Goal: Task Accomplishment & Management: Complete application form

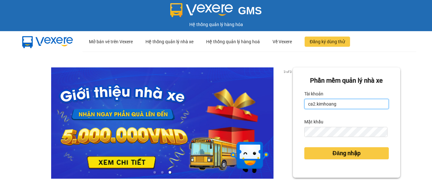
drag, startPoint x: 339, startPoint y: 107, endPoint x: 217, endPoint y: 112, distance: 121.8
click at [217, 112] on div "3 of 3 Phần mềm quản lý nhà xe Tài khoản ca2.[PERSON_NAME] khẩu Đăng nhập" at bounding box center [216, 142] width 432 height 180
click at [329, 97] on div "Tài khoản" at bounding box center [347, 94] width 85 height 10
drag, startPoint x: 336, startPoint y: 102, endPoint x: 303, endPoint y: 113, distance: 34.8
click at [305, 113] on form "Phần mềm quản lý nhà xe Tài khoản ca2.[PERSON_NAME] khẩu Đăng nhập" at bounding box center [347, 123] width 85 height 94
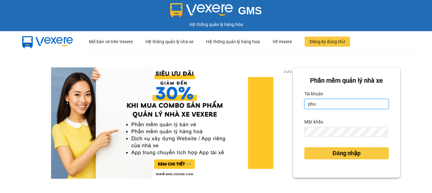
type input "phutv.kimhoang"
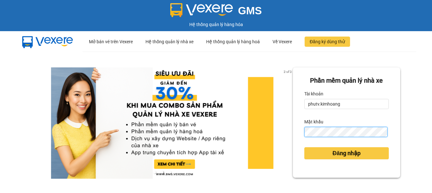
click at [294, 143] on div "Phần mềm quản lý nhà xe Tài khoản phutv.[PERSON_NAME] khẩu Đăng nhập" at bounding box center [346, 122] width 107 height 110
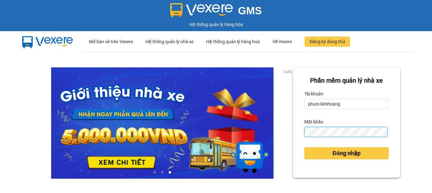
click at [305, 147] on button "Đăng nhập" at bounding box center [347, 153] width 85 height 12
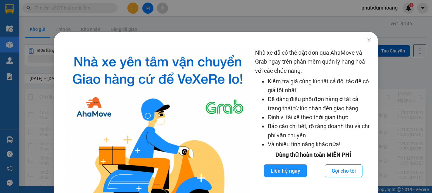
click at [340, 21] on div "Nhà xe đã có thể đặt đơn qua AhaMove và Grab ngay trên phần mềm quản lý hàng ho…" at bounding box center [216, 96] width 432 height 193
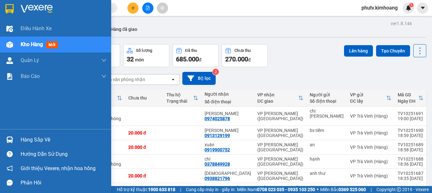
click at [34, 143] on div "Hàng sắp về" at bounding box center [64, 140] width 86 height 10
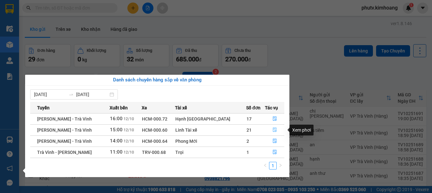
click at [273, 129] on icon "file-done" at bounding box center [275, 129] width 4 height 4
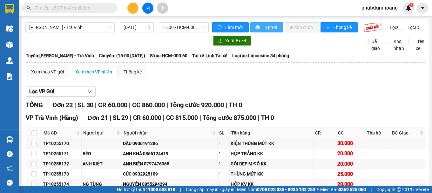
click at [264, 25] on span "In phơi" at bounding box center [271, 27] width 15 height 7
click at [382, 5] on span "phutv.kimhoang" at bounding box center [380, 8] width 46 height 8
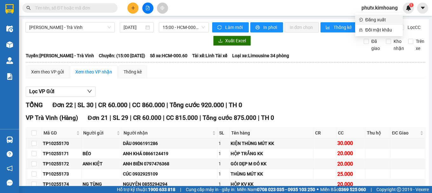
click at [376, 17] on span "Đăng xuất" at bounding box center [383, 19] width 34 height 7
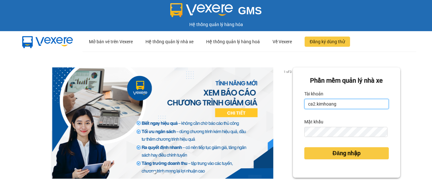
click at [340, 107] on input "ca2.kimhoang" at bounding box center [347, 104] width 85 height 10
type input "c"
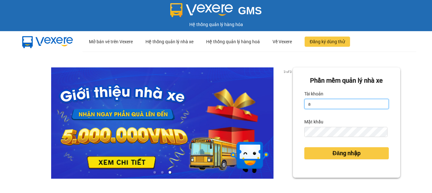
type input "antravinh.kimhoang"
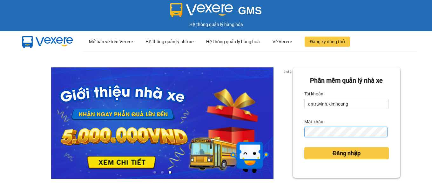
click at [305, 147] on button "Đăng nhập" at bounding box center [347, 153] width 85 height 12
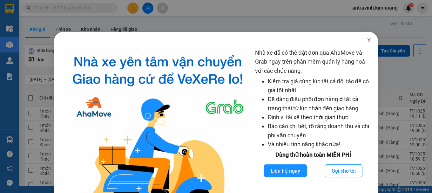
click at [368, 41] on icon "close" at bounding box center [369, 40] width 3 height 4
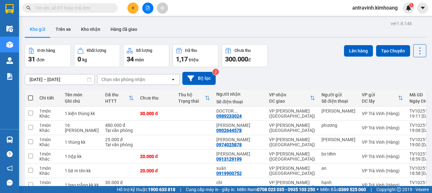
click at [56, 9] on input "text" at bounding box center [72, 7] width 75 height 7
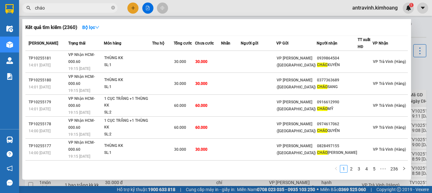
type input "cháo"
click at [131, 9] on div at bounding box center [216, 96] width 432 height 193
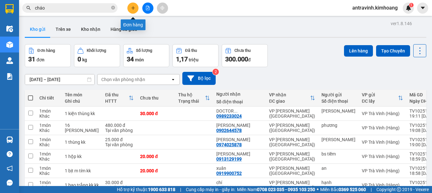
click at [131, 9] on icon "plus" at bounding box center [133, 8] width 4 height 4
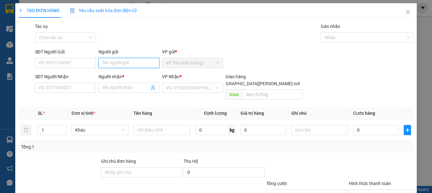
click at [135, 66] on input "Người gửi" at bounding box center [129, 63] width 61 height 10
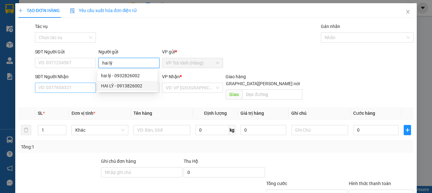
type input "hai lý"
click at [68, 91] on input "SĐT Người Nhận" at bounding box center [65, 88] width 61 height 10
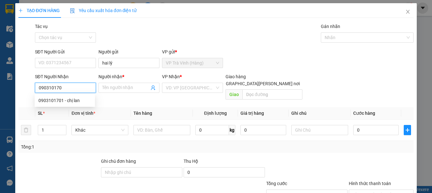
type input "0903101701"
click at [73, 101] on div "0903101701 - chị lan" at bounding box center [64, 100] width 53 height 7
type input "chị lan"
type input "25.000"
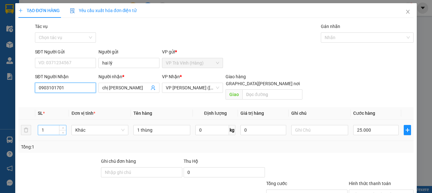
type input "0903101701"
click at [49, 125] on input "1" at bounding box center [52, 130] width 28 height 10
type input "3"
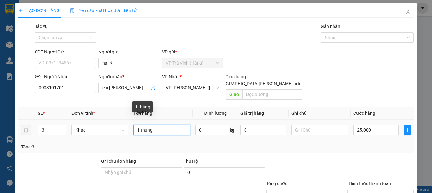
click at [138, 125] on input "1 thùng" at bounding box center [162, 130] width 57 height 10
type input "3 thùng"
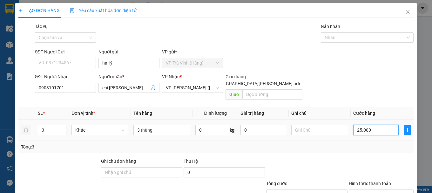
click at [370, 125] on input "25.000" at bounding box center [377, 130] width 46 height 10
type input "9"
type input "90"
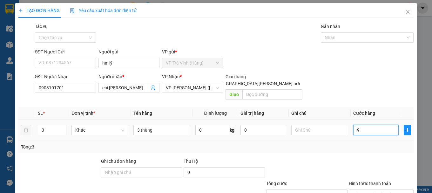
type input "90"
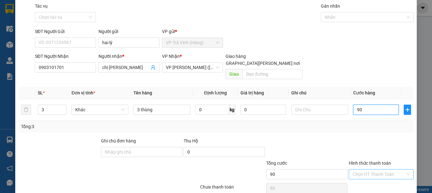
scroll to position [32, 0]
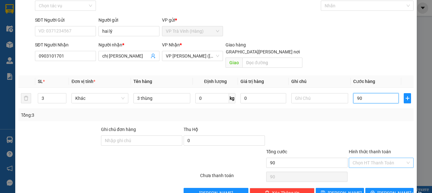
type input "90"
type input "90.000"
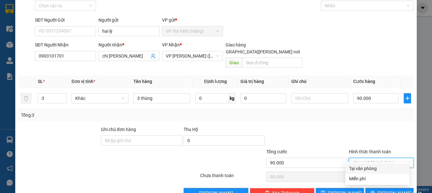
click at [377, 158] on input "Hình thức thanh toán" at bounding box center [379, 163] width 53 height 10
click at [378, 167] on div "Tại văn phòng" at bounding box center [377, 168] width 57 height 7
type input "0"
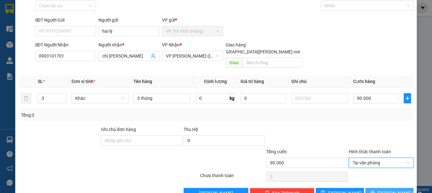
click at [385, 189] on span "Lưu và In" at bounding box center [400, 192] width 45 height 7
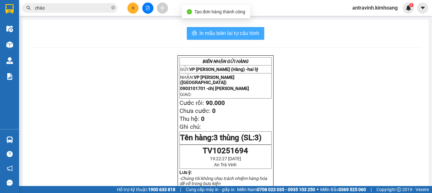
click at [254, 32] on span "In mẫu biên lai tự cấu hình" at bounding box center [230, 33] width 60 height 8
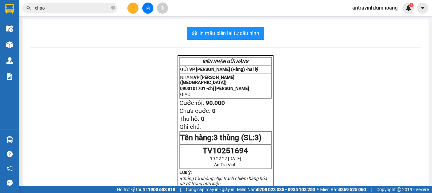
click at [86, 6] on input "cháo" at bounding box center [72, 7] width 75 height 7
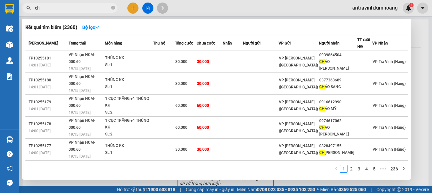
type input "c"
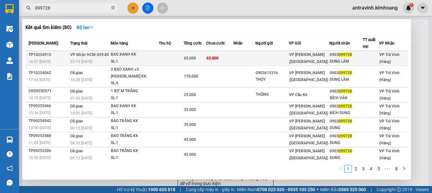
type input "099728"
click at [203, 58] on div "65.000" at bounding box center [195, 58] width 22 height 7
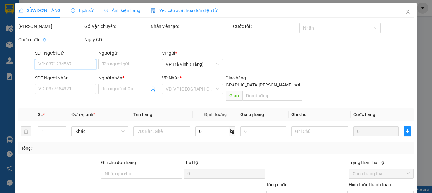
type input "0903099728"
type input "DUNG LÂM"
type input "65.000"
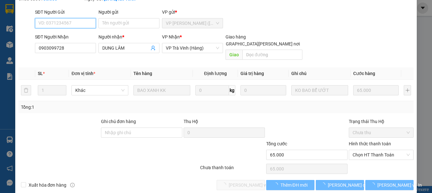
scroll to position [44, 0]
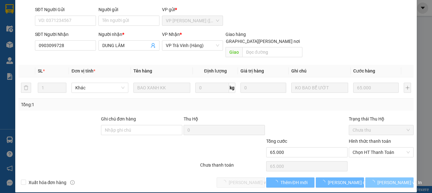
click at [385, 179] on span "Lưu và In" at bounding box center [400, 182] width 45 height 7
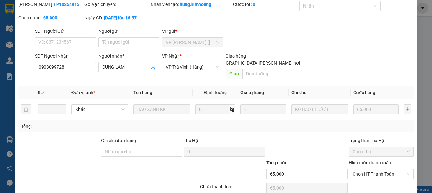
scroll to position [0, 0]
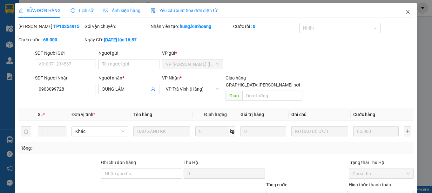
click at [406, 12] on icon "close" at bounding box center [408, 11] width 5 height 5
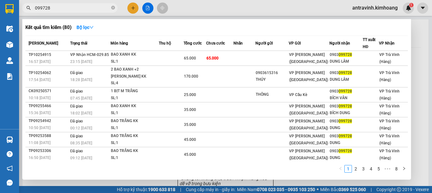
click at [70, 6] on input "099728" at bounding box center [72, 7] width 75 height 7
click at [131, 8] on div at bounding box center [216, 96] width 432 height 193
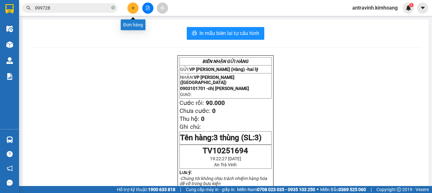
click at [131, 8] on icon "plus" at bounding box center [133, 8] width 4 height 4
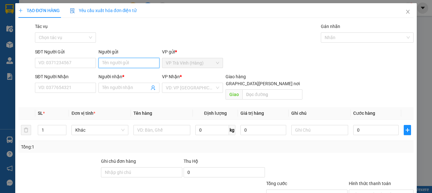
click at [122, 64] on input "Người gửi" at bounding box center [129, 63] width 61 height 10
type input "nk tv"
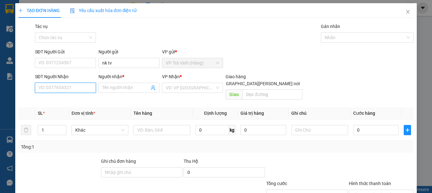
click at [84, 89] on input "SĐT Người Nhận" at bounding box center [65, 88] width 61 height 10
click at [80, 101] on div "0938821796 - thiên ân" at bounding box center [64, 100] width 53 height 7
type input "0938821796"
type input "[DEMOGRAPHIC_DATA]"
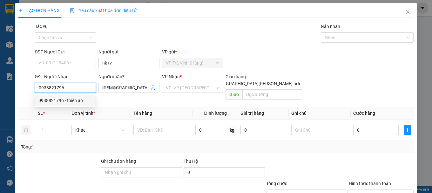
type input "20.000"
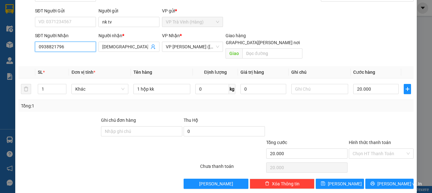
scroll to position [42, 0]
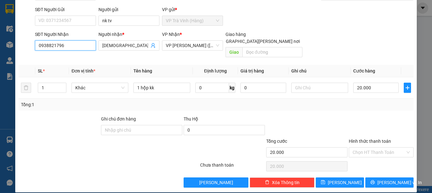
type input "0938821796"
click at [374, 140] on div "Hình thức thanh toán" at bounding box center [381, 143] width 65 height 10
click at [374, 148] on input "Hình thức thanh toán" at bounding box center [379, 153] width 53 height 10
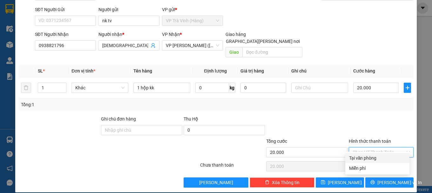
click at [375, 160] on div "Tại văn phòng" at bounding box center [377, 158] width 57 height 7
type input "0"
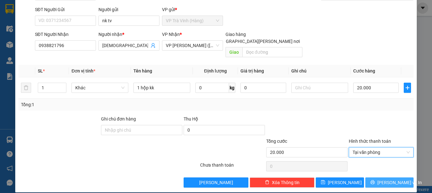
click at [378, 177] on button "Lưu và In" at bounding box center [390, 182] width 48 height 10
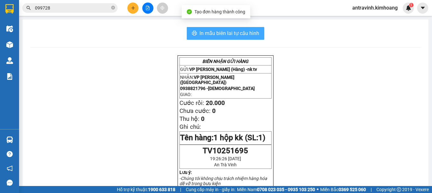
click at [248, 31] on span "In mẫu biên lai tự cấu hình" at bounding box center [230, 33] width 60 height 8
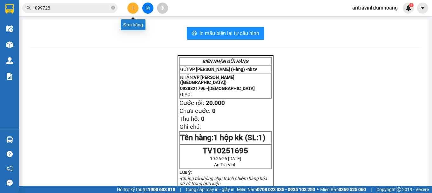
click at [130, 9] on button at bounding box center [132, 8] width 11 height 11
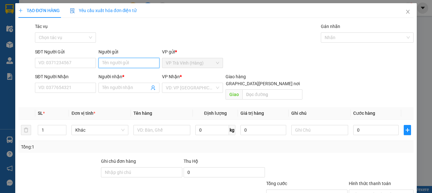
click at [129, 61] on input "Người gửi" at bounding box center [129, 63] width 61 height 10
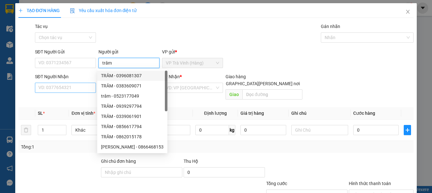
type input "trâm"
click at [74, 91] on input "SĐT Người Nhận" at bounding box center [65, 88] width 61 height 10
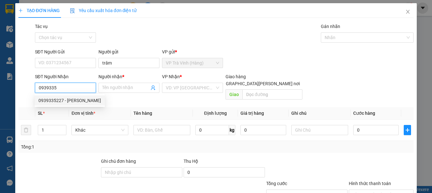
click at [65, 103] on div "0939335227 - HOÀI ANH" at bounding box center [69, 100] width 63 height 7
type input "0939335227"
type input "HOÀI ANH"
type input "20.000"
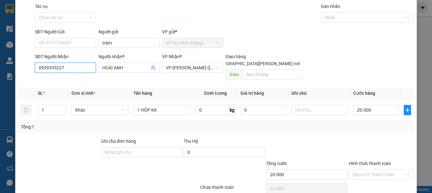
scroll to position [42, 0]
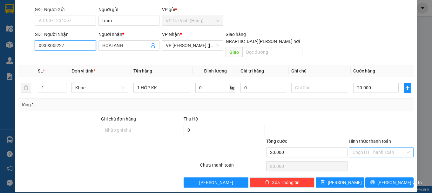
type input "0939335227"
click at [377, 148] on input "Hình thức thanh toán" at bounding box center [379, 153] width 53 height 10
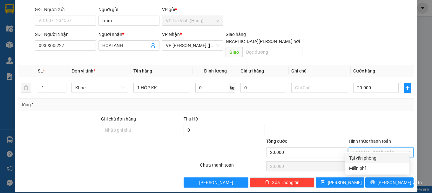
click at [375, 158] on div "Tại văn phòng" at bounding box center [377, 158] width 57 height 7
type input "0"
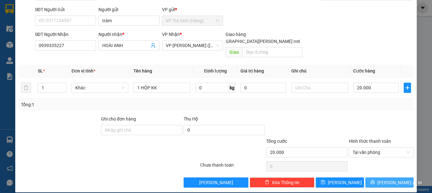
click at [382, 179] on span "Lưu và In" at bounding box center [400, 182] width 45 height 7
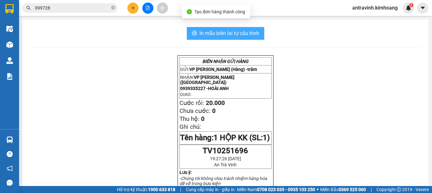
click at [252, 31] on span "In mẫu biên lai tự cấu hình" at bounding box center [230, 33] width 60 height 8
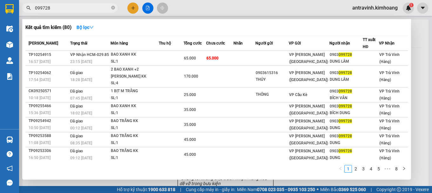
click at [74, 8] on input "099728" at bounding box center [72, 7] width 75 height 7
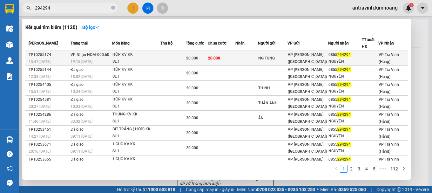
type input "294294"
click at [204, 58] on div "20.000" at bounding box center [196, 58] width 21 height 7
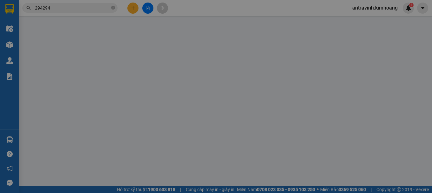
type input "NG TÙNG"
type input "0855294294"
type input "NGUYỆN"
type input "20.000"
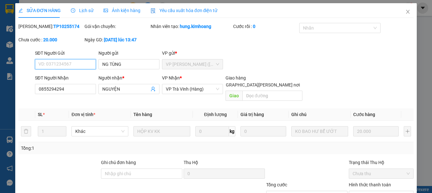
scroll to position [44, 0]
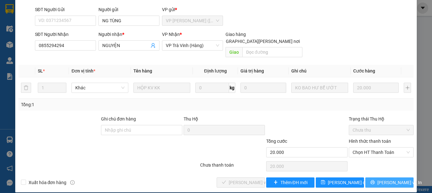
click at [392, 179] on span "Lưu và In" at bounding box center [400, 182] width 45 height 7
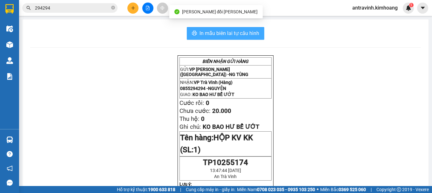
click at [258, 35] on button "In mẫu biên lai tự cấu hình" at bounding box center [226, 33] width 78 height 13
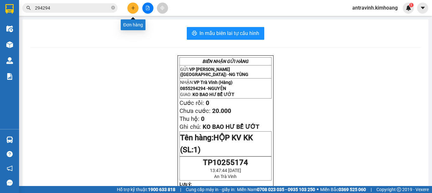
click at [133, 10] on icon "plus" at bounding box center [133, 8] width 4 height 4
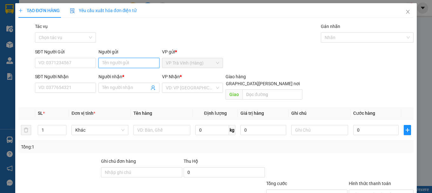
click at [131, 65] on input "Người gửi" at bounding box center [129, 63] width 61 height 10
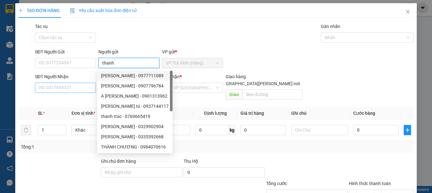
type input "thanh"
click at [73, 85] on input "SĐT Người Nhận" at bounding box center [65, 88] width 61 height 10
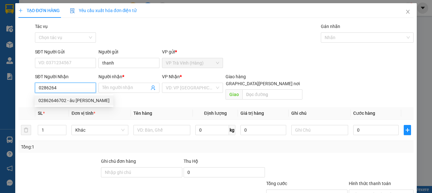
click at [72, 100] on div "02862646702 - âu châu" at bounding box center [73, 100] width 71 height 7
type input "02862646702"
type input "âu châu"
type input "20.000"
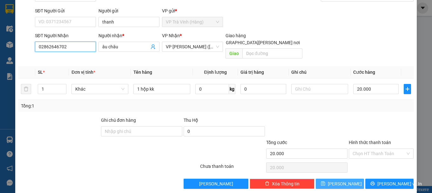
scroll to position [42, 0]
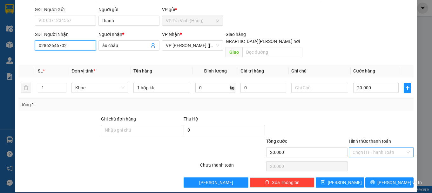
type input "02862646702"
click at [368, 148] on input "Hình thức thanh toán" at bounding box center [379, 153] width 53 height 10
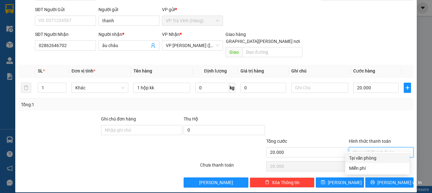
click at [366, 160] on div "Tại văn phòng" at bounding box center [377, 158] width 57 height 7
type input "0"
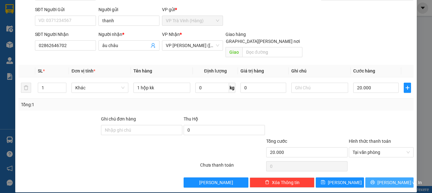
click at [375, 179] on button "Lưu và In" at bounding box center [390, 182] width 48 height 10
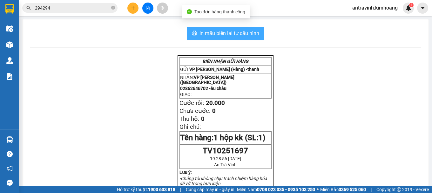
click at [246, 33] on span "In mẫu biên lai tự cấu hình" at bounding box center [230, 33] width 60 height 8
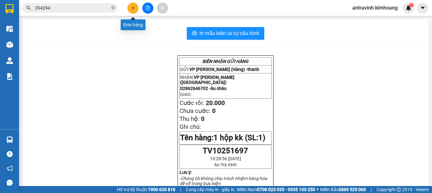
click at [133, 4] on button at bounding box center [132, 8] width 11 height 11
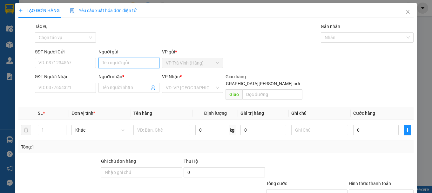
click at [115, 63] on input "Người gửi" at bounding box center [129, 63] width 61 height 10
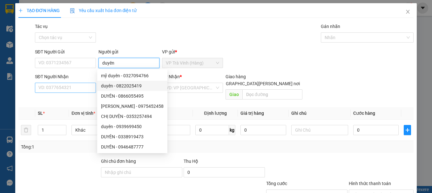
type input "duyên"
click at [52, 87] on input "SĐT Người Nhận" at bounding box center [65, 88] width 61 height 10
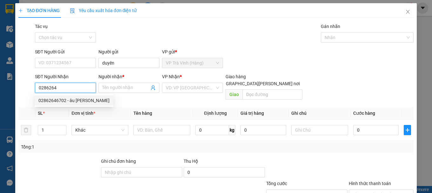
click at [59, 101] on div "02862646702 - âu châu" at bounding box center [73, 100] width 71 height 7
type input "02862646702"
type input "âu châu"
type input "20.000"
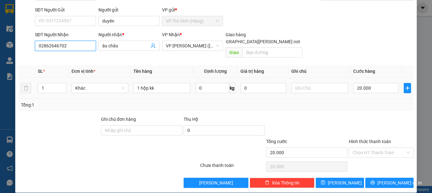
scroll to position [42, 0]
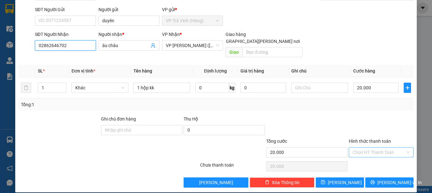
type input "02862646702"
click at [369, 148] on input "Hình thức thanh toán" at bounding box center [379, 153] width 53 height 10
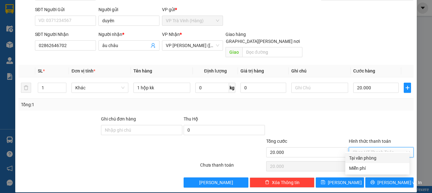
click at [369, 157] on div "Tại văn phòng" at bounding box center [377, 158] width 57 height 7
type input "0"
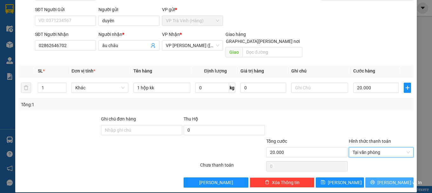
click at [378, 177] on button "Lưu và In" at bounding box center [390, 182] width 48 height 10
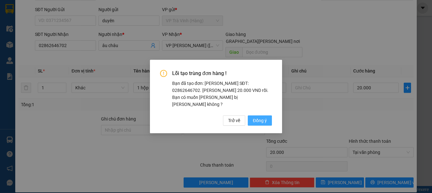
click at [264, 117] on span "Đồng ý" at bounding box center [260, 120] width 14 height 7
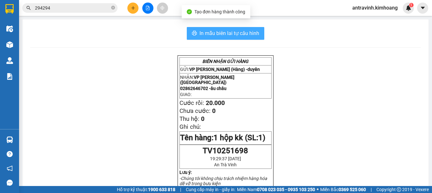
click at [235, 30] on span "In mẫu biên lai tự cấu hình" at bounding box center [230, 33] width 60 height 8
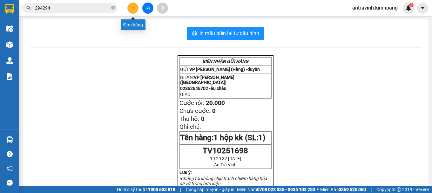
click at [134, 7] on icon "plus" at bounding box center [133, 8] width 4 height 4
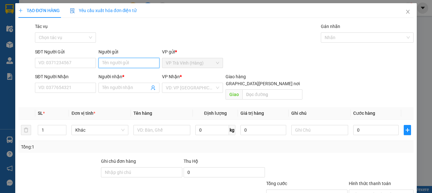
click at [120, 64] on input "Người gửi" at bounding box center [129, 63] width 61 height 10
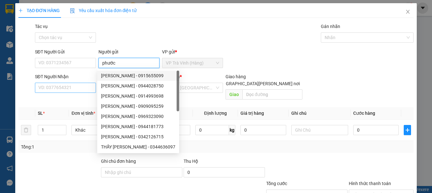
type input "phước"
click at [82, 86] on input "SĐT Người Nhận" at bounding box center [65, 88] width 61 height 10
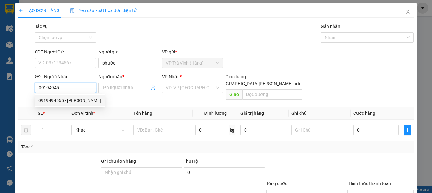
click at [82, 100] on div "0919494565 - nguyên" at bounding box center [69, 100] width 63 height 7
type input "0919494565"
type input "nguyên"
type input "30.000"
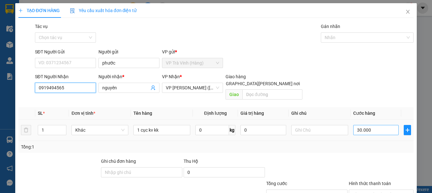
type input "0919494565"
click at [377, 127] on input "30.000" at bounding box center [377, 130] width 46 height 10
type input "2"
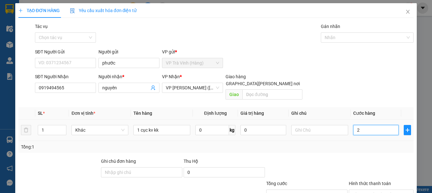
type input "25"
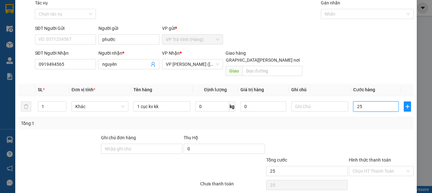
scroll to position [42, 0]
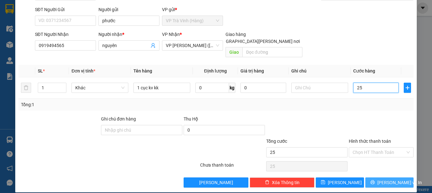
type input "25"
type input "25.000"
click at [383, 179] on span "Lưu và In" at bounding box center [400, 182] width 45 height 7
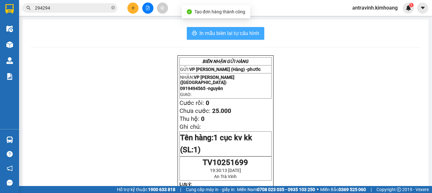
click at [221, 32] on span "In mẫu biên lai tự cấu hình" at bounding box center [230, 33] width 60 height 8
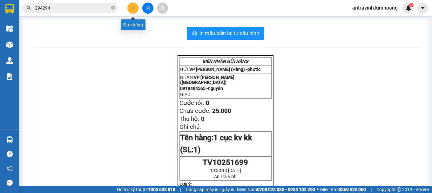
click at [133, 9] on icon "plus" at bounding box center [133, 8] width 4 height 4
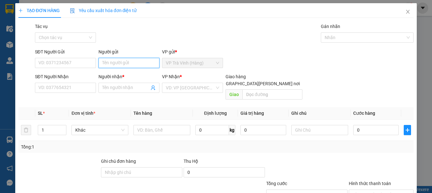
click at [116, 67] on input "Người gửi" at bounding box center [129, 63] width 61 height 10
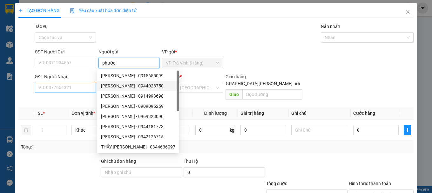
type input "phước"
click at [71, 85] on input "SĐT Người Nhận" at bounding box center [65, 88] width 61 height 10
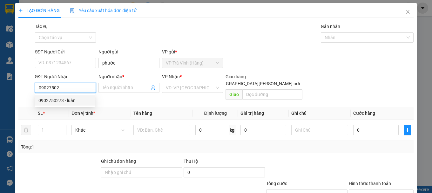
click at [67, 99] on div "0902750273 - luân" at bounding box center [64, 100] width 53 height 7
type input "0902750273"
type input "luân"
type input "25.000"
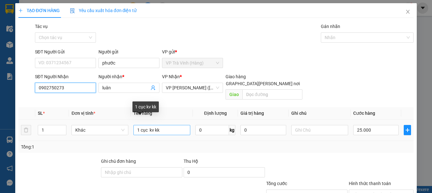
type input "0902750273"
click at [154, 125] on input "1 cục kv kk" at bounding box center [162, 130] width 57 height 10
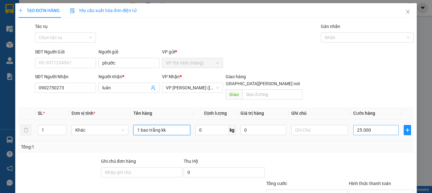
type input "1 bao trắng kk"
click at [374, 125] on input "25.000" at bounding box center [377, 130] width 46 height 10
type input "3"
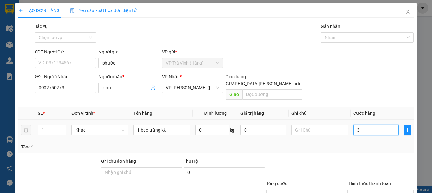
type input "30"
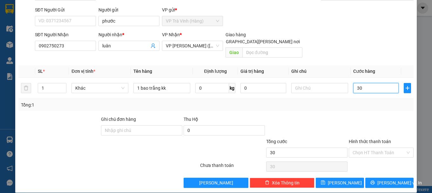
scroll to position [42, 0]
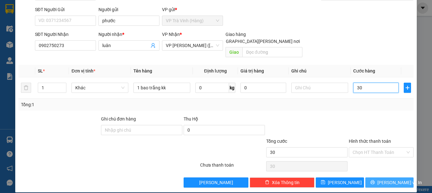
type input "30"
type input "30.000"
click at [385, 179] on span "Lưu và In" at bounding box center [400, 182] width 45 height 7
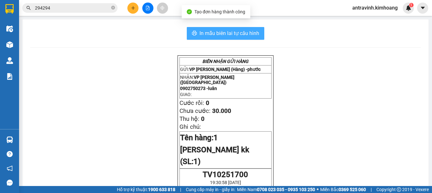
click at [248, 34] on span "In mẫu biên lai tự cấu hình" at bounding box center [230, 33] width 60 height 8
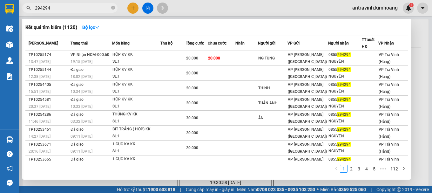
click at [59, 9] on input "294294" at bounding box center [72, 7] width 75 height 7
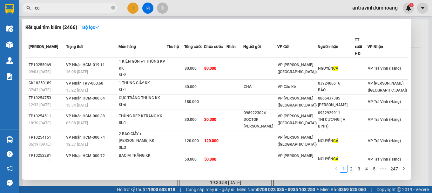
type input "ca"
click at [133, 9] on div at bounding box center [216, 96] width 432 height 193
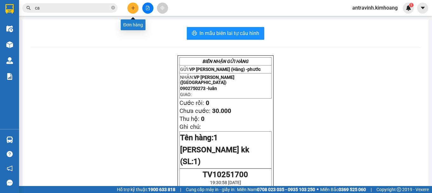
click at [133, 9] on icon "plus" at bounding box center [133, 8] width 4 height 4
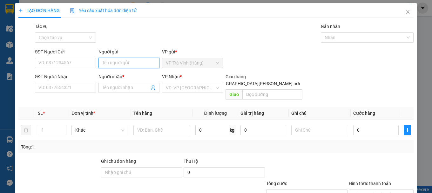
click at [133, 59] on input "Người gửi" at bounding box center [129, 63] width 61 height 10
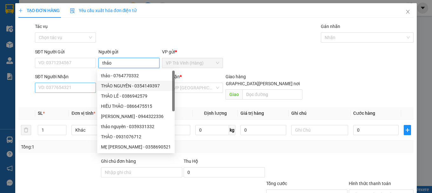
type input "thảo"
click at [74, 88] on input "SĐT Người Nhận" at bounding box center [65, 88] width 61 height 10
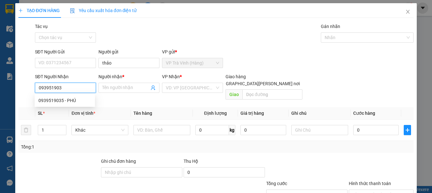
type input "0939519035"
click at [70, 103] on div "0939519035 - PHÚ" at bounding box center [64, 100] width 53 height 7
type input "PHÚ"
type input "90.000"
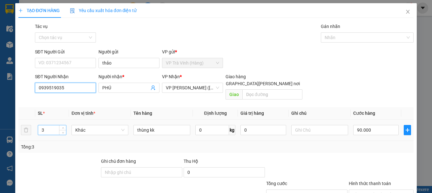
type input "0939519035"
click at [48, 125] on input "3" at bounding box center [52, 130] width 28 height 10
type input "2"
click at [366, 125] on input "90.000" at bounding box center [377, 130] width 46 height 10
type input "6"
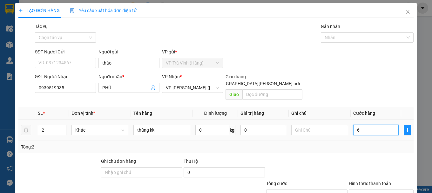
type input "6"
type input "60"
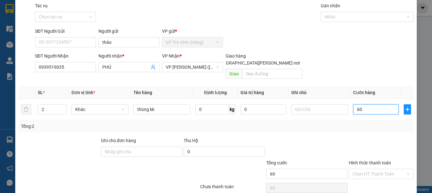
scroll to position [42, 0]
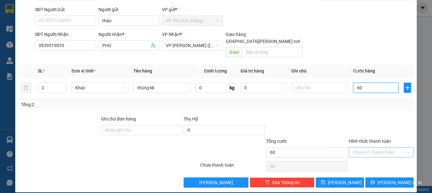
type input "60"
type input "60.000"
click at [386, 148] on input "Hình thức thanh toán" at bounding box center [379, 153] width 53 height 10
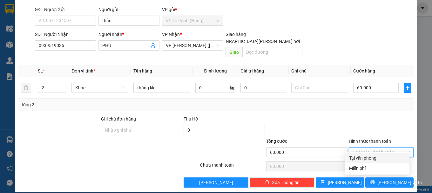
click at [377, 158] on div "Tại văn phòng" at bounding box center [377, 158] width 57 height 7
type input "0"
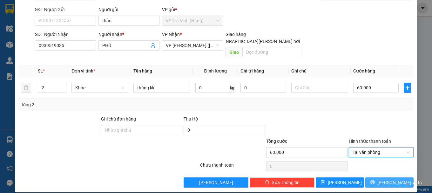
click at [383, 179] on span "Lưu và In" at bounding box center [400, 182] width 45 height 7
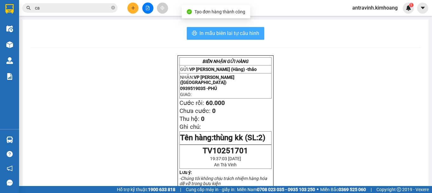
click at [244, 35] on span "In mẫu biên lai tự cấu hình" at bounding box center [230, 33] width 60 height 8
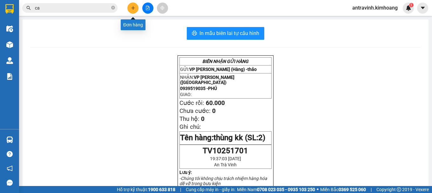
click at [133, 8] on icon "plus" at bounding box center [132, 8] width 3 height 0
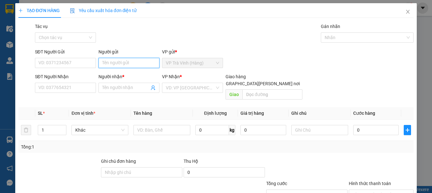
click at [120, 65] on input "Người gửi" at bounding box center [129, 63] width 61 height 10
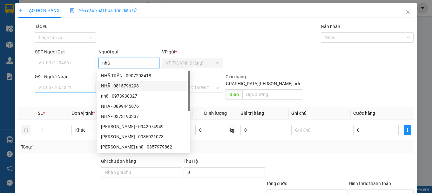
type input "nhã"
click at [85, 87] on input "SĐT Người Nhận" at bounding box center [65, 88] width 61 height 10
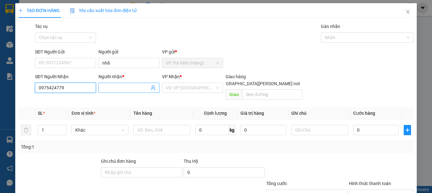
type input "0975424779"
click at [119, 87] on input "Người nhận *" at bounding box center [125, 87] width 47 height 7
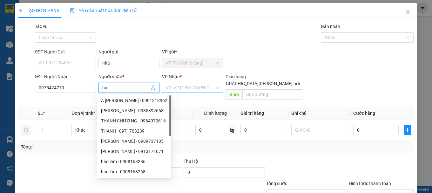
type input "hà"
click at [177, 90] on input "search" at bounding box center [190, 88] width 49 height 10
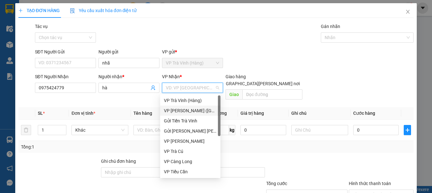
click at [182, 110] on div "VP [PERSON_NAME] ([GEOGRAPHIC_DATA])" at bounding box center [190, 110] width 53 height 7
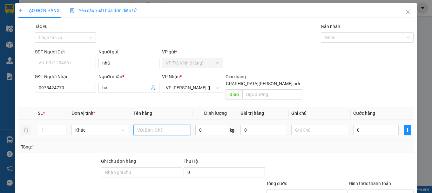
click at [160, 125] on input "text" at bounding box center [162, 130] width 57 height 10
click at [50, 125] on input "1" at bounding box center [52, 130] width 28 height 10
type input "2"
click at [159, 125] on input "text" at bounding box center [162, 130] width 57 height 10
type input "2 bao vàng"
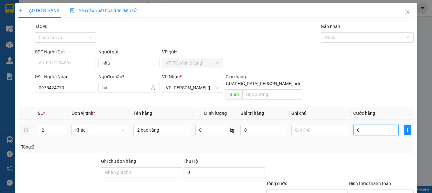
click at [364, 125] on input "0" at bounding box center [377, 130] width 46 height 10
type input "8"
type input "80"
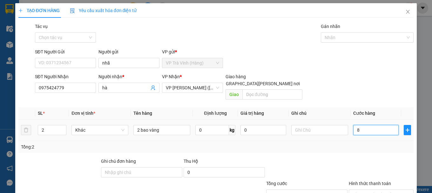
type input "80"
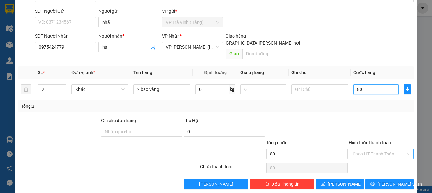
scroll to position [42, 0]
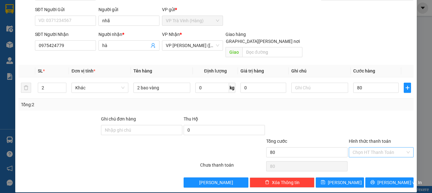
type input "80.000"
click at [377, 148] on input "Hình thức thanh toán" at bounding box center [379, 153] width 53 height 10
click at [370, 158] on div "Tại văn phòng" at bounding box center [377, 158] width 57 height 7
type input "0"
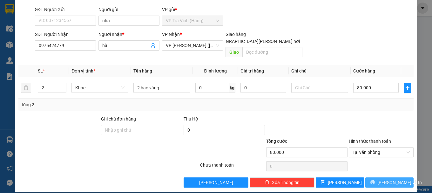
click at [382, 179] on span "Lưu và In" at bounding box center [400, 182] width 45 height 7
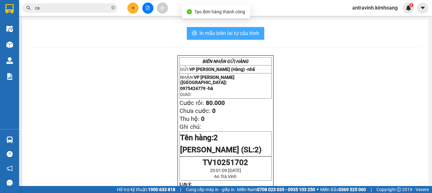
click at [243, 32] on span "In mẫu biên lai tự cấu hình" at bounding box center [230, 33] width 60 height 8
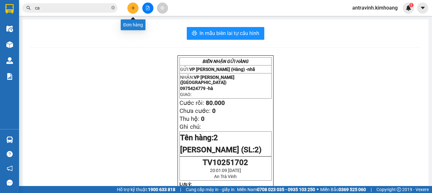
click at [135, 8] on icon "plus" at bounding box center [133, 8] width 4 height 4
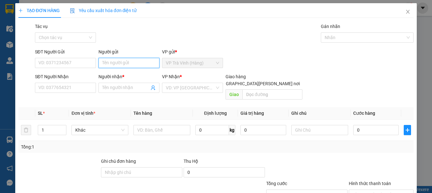
click at [122, 60] on input "Người gửi" at bounding box center [129, 63] width 61 height 10
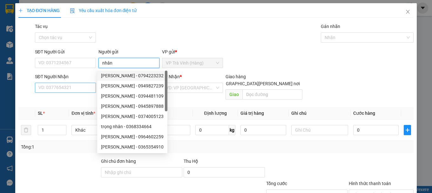
type input "nhân"
click at [75, 91] on input "SĐT Người Nhận" at bounding box center [65, 88] width 61 height 10
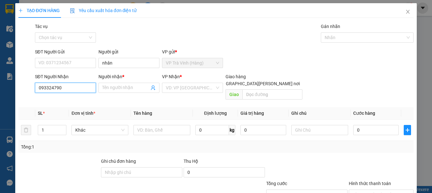
type input "0933247900"
click at [70, 100] on div "0933247900 - đông" at bounding box center [64, 100] width 53 height 7
type input "đông"
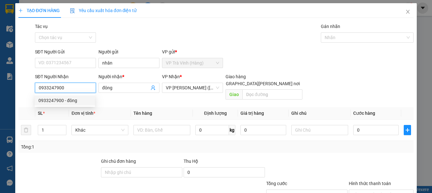
type input "30.000"
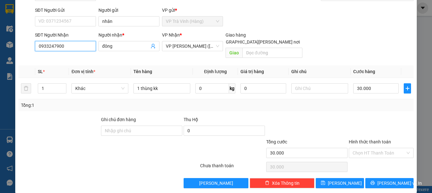
scroll to position [42, 0]
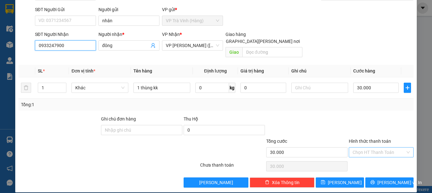
type input "0933247900"
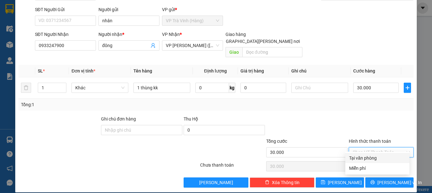
click at [383, 148] on input "Hình thức thanh toán" at bounding box center [379, 153] width 53 height 10
click at [375, 160] on div "Tại văn phòng" at bounding box center [377, 158] width 57 height 7
type input "0"
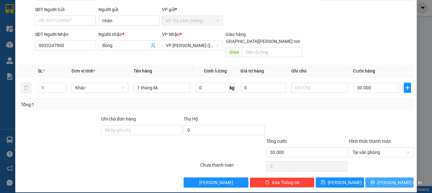
click at [375, 180] on icon "printer" at bounding box center [373, 182] width 4 height 4
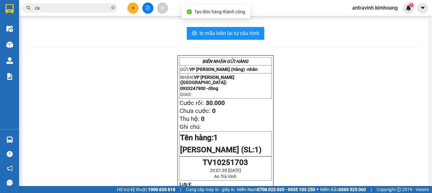
click at [244, 34] on span "In mẫu biên lai tự cấu hình" at bounding box center [230, 33] width 60 height 8
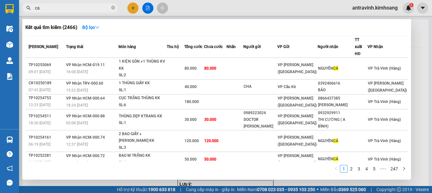
click at [71, 9] on input "ca" at bounding box center [72, 7] width 75 height 7
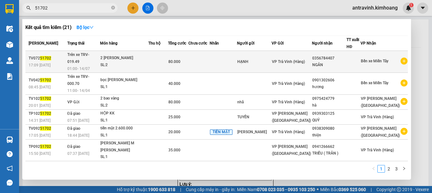
type input "51702"
click at [160, 58] on td at bounding box center [158, 62] width 20 height 22
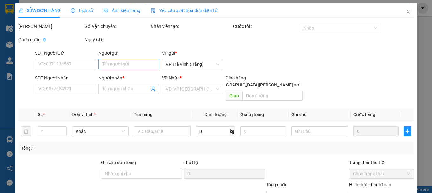
type input "HẠNH"
type input "0356784407"
type input "NGÂN"
type input "80.000"
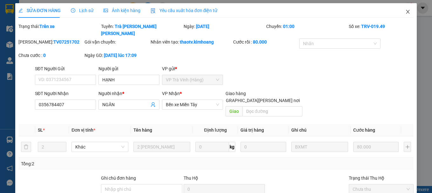
click at [407, 14] on icon "close" at bounding box center [408, 12] width 3 height 4
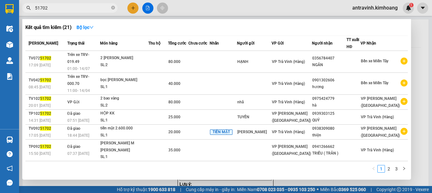
click at [79, 8] on input "51702" at bounding box center [72, 7] width 75 height 7
click at [78, 8] on input "51702" at bounding box center [72, 7] width 75 height 7
type input "51702"
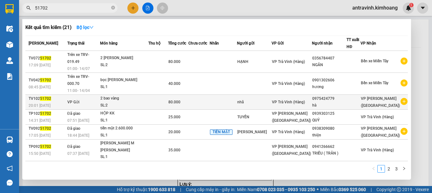
click at [168, 95] on td at bounding box center [158, 102] width 20 height 15
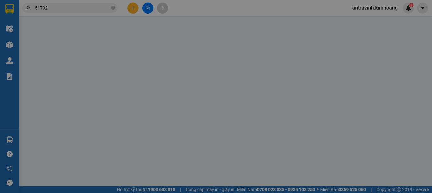
type input "nhã"
type input "0975424779"
type input "hà"
type input "80.000"
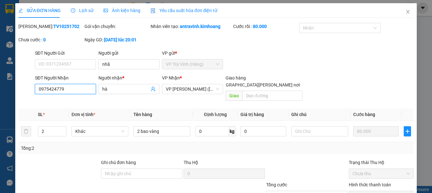
click at [74, 91] on input "0975424779" at bounding box center [65, 89] width 61 height 10
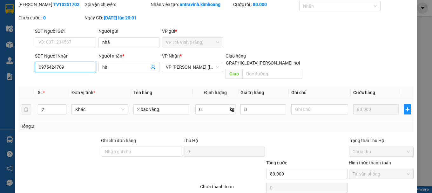
scroll to position [44, 0]
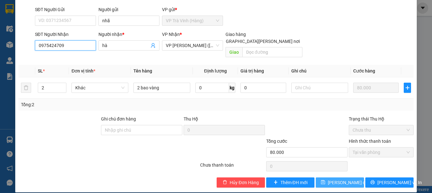
type input "0975424709"
click at [340, 179] on span "Lưu thay đổi" at bounding box center [348, 182] width 41 height 7
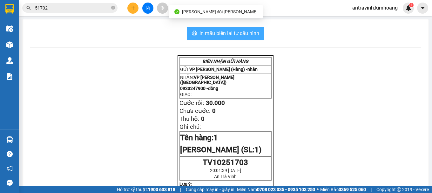
click at [251, 27] on button "In mẫu biên lai tự cấu hình" at bounding box center [226, 33] width 78 height 13
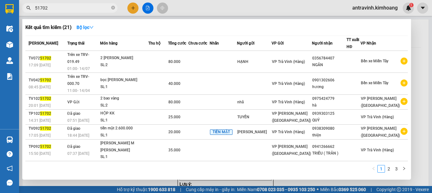
click at [75, 8] on input "51702" at bounding box center [72, 7] width 75 height 7
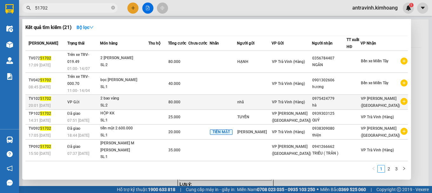
click at [210, 95] on td at bounding box center [199, 102] width 21 height 15
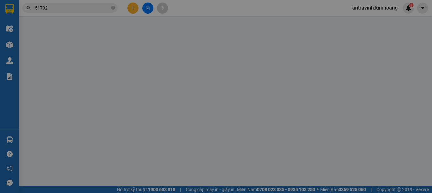
type input "nhã"
type input "0975424709"
type input "hà"
type input "80.000"
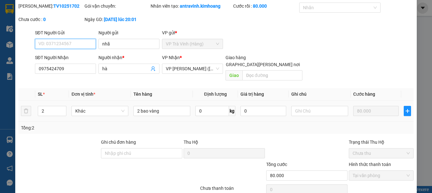
scroll to position [44, 0]
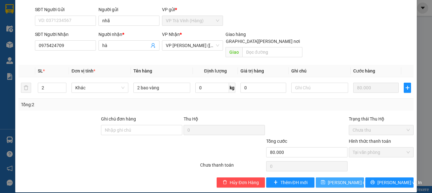
click at [332, 179] on span "Lưu thay đổi" at bounding box center [348, 182] width 41 height 7
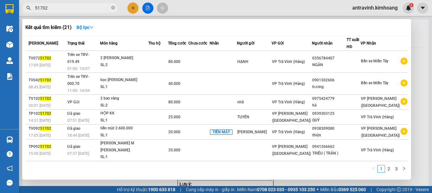
click at [89, 9] on input "51702" at bounding box center [72, 7] width 75 height 7
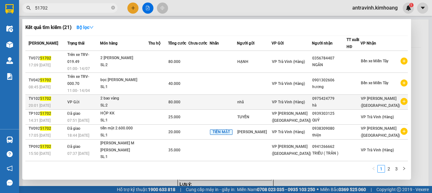
click at [210, 95] on td at bounding box center [199, 102] width 21 height 15
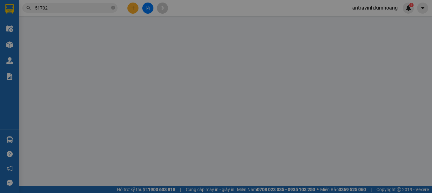
type input "nhã"
type input "0975424709"
type input "hà"
type input "80.000"
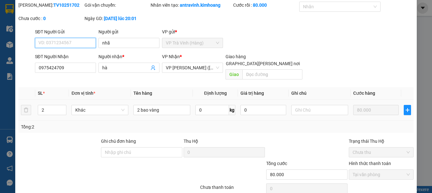
scroll to position [44, 0]
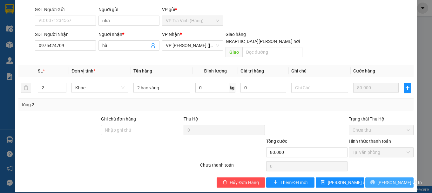
click at [390, 179] on span "Lưu và In" at bounding box center [400, 182] width 45 height 7
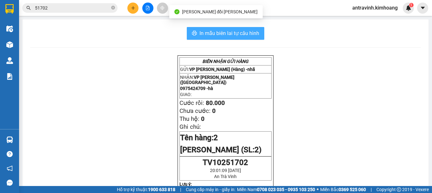
click at [238, 32] on span "In mẫu biên lai tự cấu hình" at bounding box center [230, 33] width 60 height 8
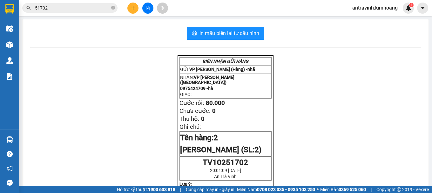
click at [60, 10] on input "51702" at bounding box center [72, 7] width 75 height 7
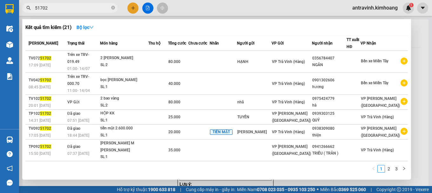
click at [60, 10] on input "51702" at bounding box center [72, 7] width 75 height 7
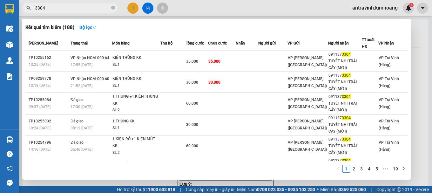
click at [62, 4] on input "3304" at bounding box center [72, 7] width 75 height 7
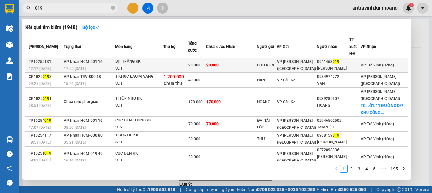
type input "019"
click at [226, 59] on td "20.000" at bounding box center [216, 65] width 20 height 15
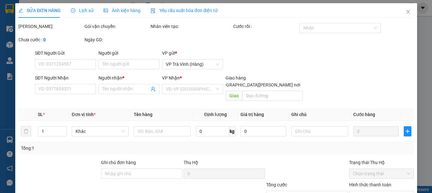
type input "CHÚ KIÊN"
type input "0941463019"
type input "CHỊ XUÂN"
type input "20.000"
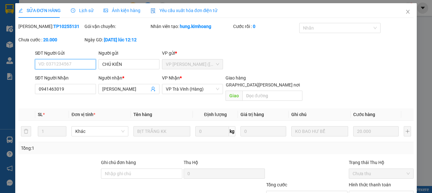
scroll to position [44, 0]
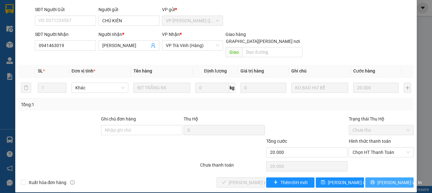
click at [387, 179] on span "Lưu và In" at bounding box center [400, 182] width 45 height 7
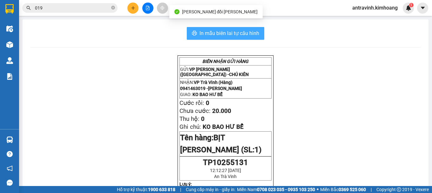
click at [250, 31] on span "In mẫu biên lai tự cấu hình" at bounding box center [230, 33] width 60 height 8
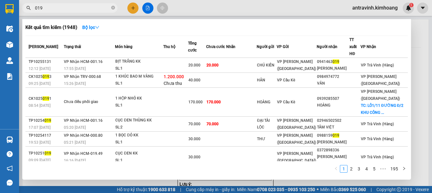
click at [88, 8] on input "019" at bounding box center [72, 7] width 75 height 7
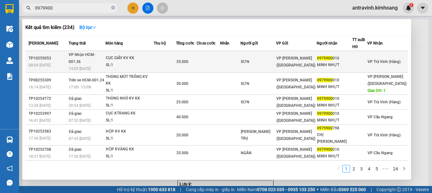
type input "0979900"
click at [145, 62] on div "SL: 1" at bounding box center [130, 65] width 48 height 7
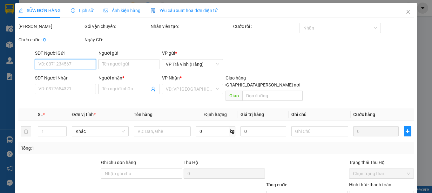
type input "SƠN"
type input "0979900010"
type input "MINH NHỰT"
type input "35.000"
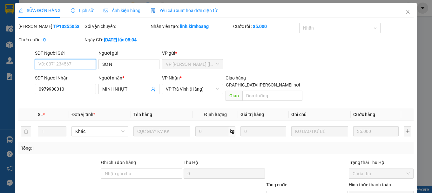
scroll to position [44, 0]
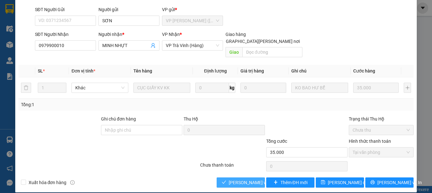
click at [242, 179] on span "Lưu và Giao hàng" at bounding box center [272, 182] width 86 height 7
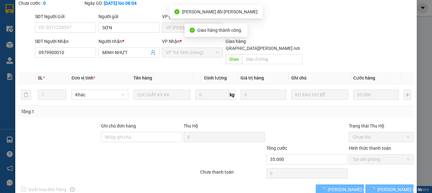
scroll to position [51, 0]
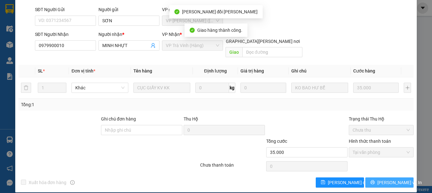
click at [386, 179] on span "Lưu và In" at bounding box center [400, 182] width 45 height 7
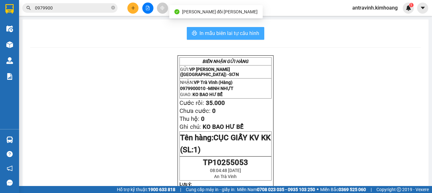
click at [256, 33] on span "In mẫu biên lai tự cấu hình" at bounding box center [230, 33] width 60 height 8
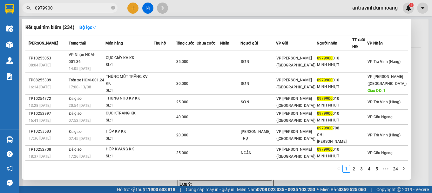
click at [56, 8] on input "0979900" at bounding box center [72, 7] width 75 height 7
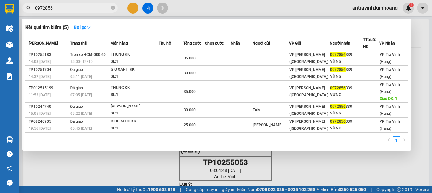
click at [81, 6] on input "0972856" at bounding box center [72, 7] width 75 height 7
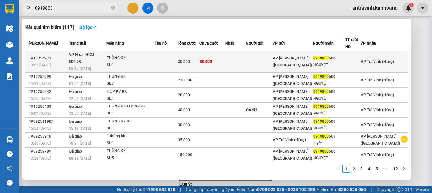
type input "0919800"
click at [246, 56] on td at bounding box center [235, 62] width 21 height 22
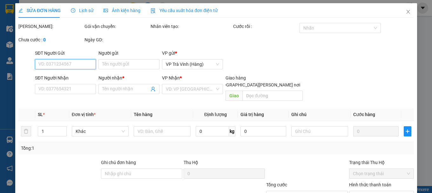
type input "0919800600"
type input "NGUYỆT"
type input "30.000"
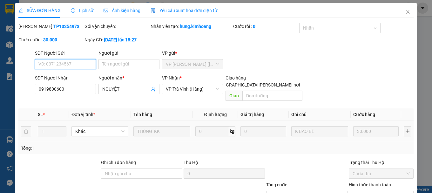
scroll to position [44, 0]
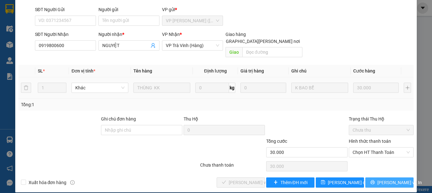
click at [381, 179] on span "Lưu và In" at bounding box center [400, 182] width 45 height 7
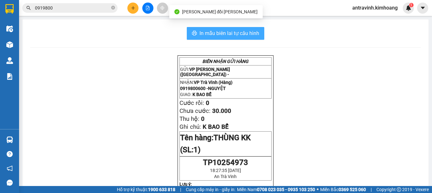
click at [258, 31] on button "In mẫu biên lai tự cấu hình" at bounding box center [226, 33] width 78 height 13
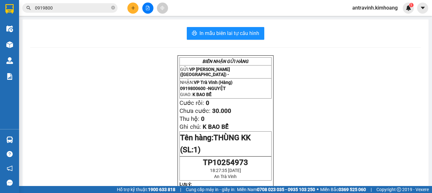
click at [71, 10] on input "0919800" at bounding box center [72, 7] width 75 height 7
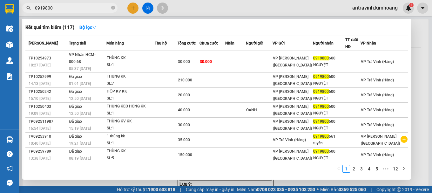
click at [71, 10] on input "0919800" at bounding box center [72, 7] width 75 height 7
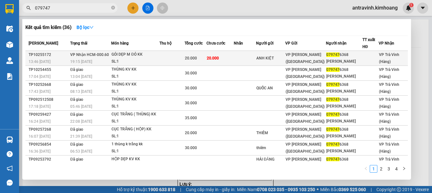
click at [193, 57] on span "20.000" at bounding box center [191, 58] width 12 height 4
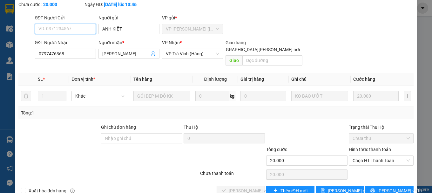
scroll to position [44, 0]
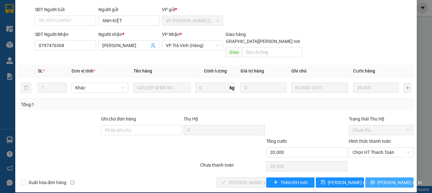
click at [382, 179] on span "Lưu và In" at bounding box center [400, 182] width 45 height 7
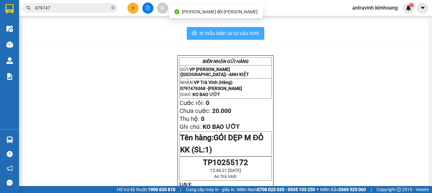
click at [255, 29] on span "In mẫu biên lai tự cấu hình" at bounding box center [230, 33] width 60 height 8
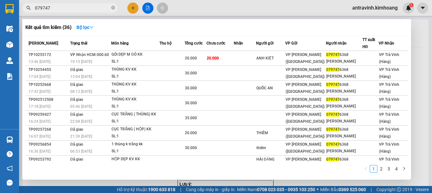
click at [80, 9] on input "079747" at bounding box center [72, 7] width 75 height 7
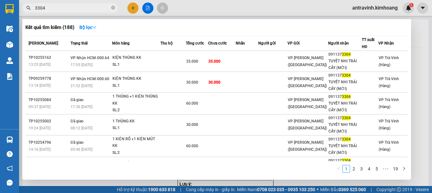
click at [64, 10] on input "3304" at bounding box center [72, 7] width 75 height 7
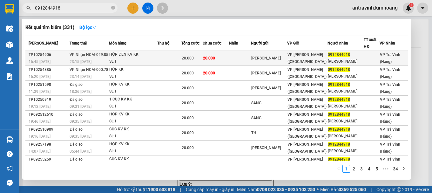
type input "0912844918"
click at [244, 59] on td at bounding box center [240, 58] width 22 height 15
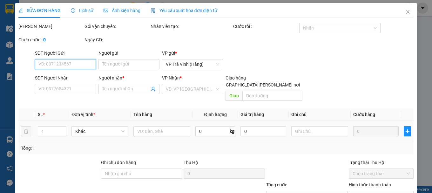
type input "LÂM THÁI"
type input "0912844918"
type input "LÊ NGUYỄN"
type input "20.000"
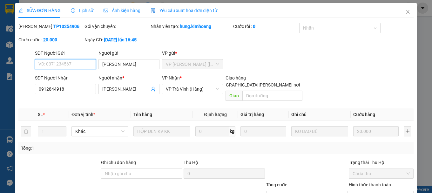
scroll to position [44, 0]
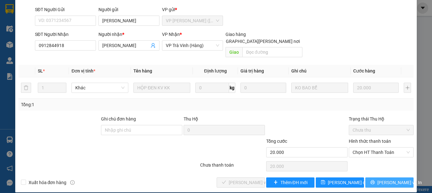
click at [386, 179] on span "Lưu và In" at bounding box center [400, 182] width 45 height 7
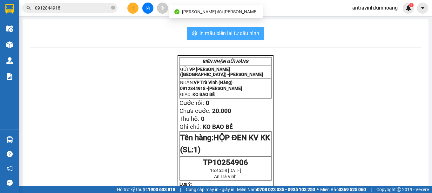
click at [254, 31] on span "In mẫu biên lai tự cấu hình" at bounding box center [230, 33] width 60 height 8
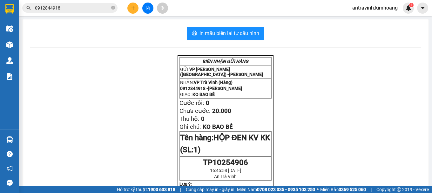
click at [100, 10] on input "0912844918" at bounding box center [72, 7] width 75 height 7
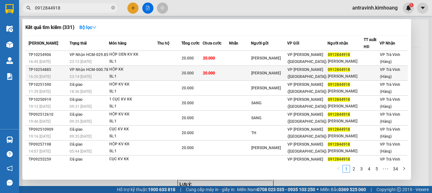
click at [191, 71] on div "20.000" at bounding box center [192, 73] width 21 height 7
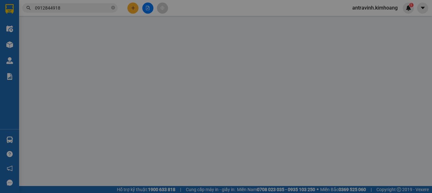
type input "QUANG PHONG"
type input "0912844918"
type input "LÊ NGUYỄN"
type input "20.000"
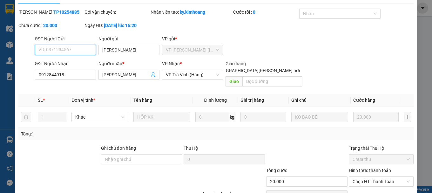
scroll to position [44, 0]
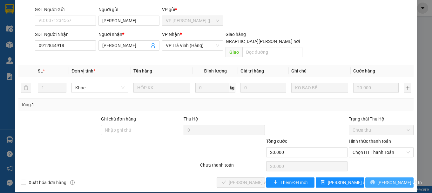
click at [381, 179] on span "Lưu và In" at bounding box center [400, 182] width 45 height 7
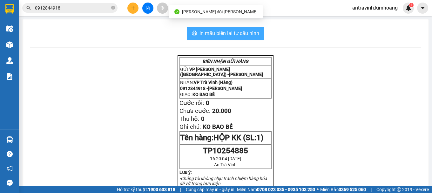
click at [229, 32] on span "In mẫu biên lai tự cấu hình" at bounding box center [230, 33] width 60 height 8
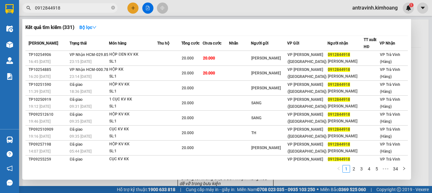
click at [71, 11] on input "0912844918" at bounding box center [72, 7] width 75 height 7
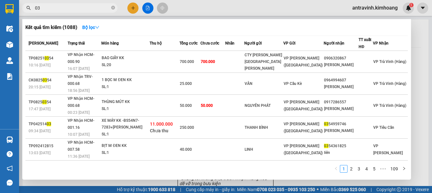
type input "0"
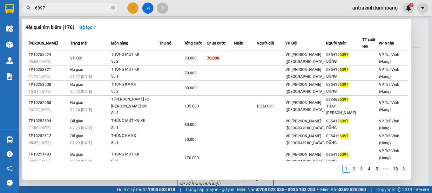
click at [82, 7] on input "6097" at bounding box center [72, 7] width 75 height 7
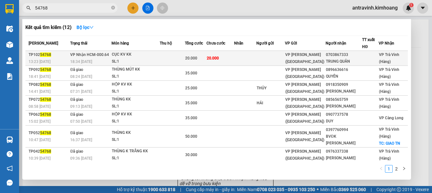
type input "54768"
click at [257, 59] on td at bounding box center [245, 58] width 23 height 15
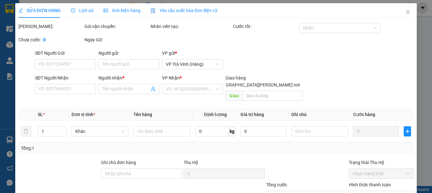
type input "0703867333"
type input "TRUNG QUÂN"
type input "20.000"
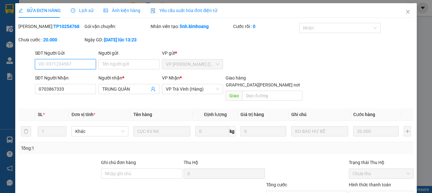
scroll to position [44, 0]
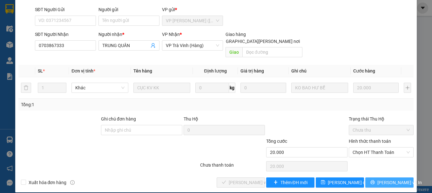
click at [375, 180] on icon "printer" at bounding box center [373, 182] width 4 height 4
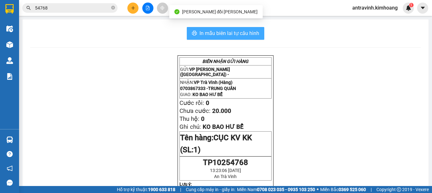
click at [244, 29] on button "In mẫu biên lai tự cấu hình" at bounding box center [226, 33] width 78 height 13
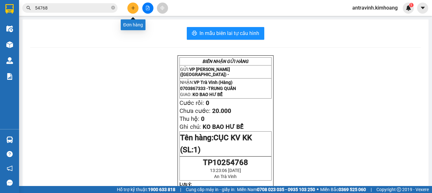
click at [132, 10] on icon "plus" at bounding box center [133, 8] width 4 height 4
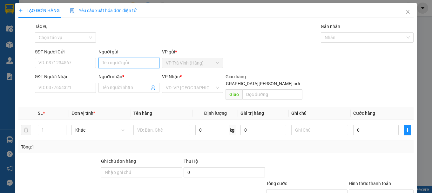
click at [106, 60] on input "Người gửi" at bounding box center [129, 63] width 61 height 10
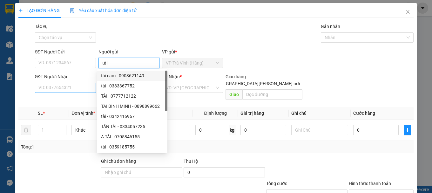
type input "tài"
click at [72, 89] on input "SĐT Người Nhận" at bounding box center [65, 88] width 61 height 10
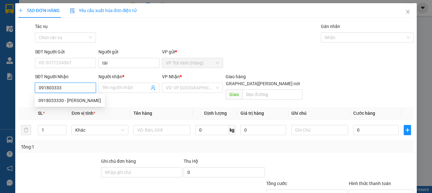
type input "0918033330"
click at [75, 99] on div "0918033330 - trung" at bounding box center [69, 100] width 63 height 7
type input "trung"
type input "30.000"
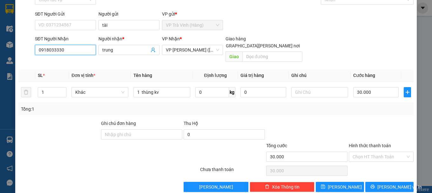
scroll to position [42, 0]
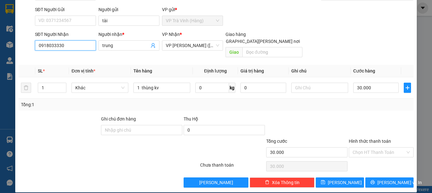
type input "0918033330"
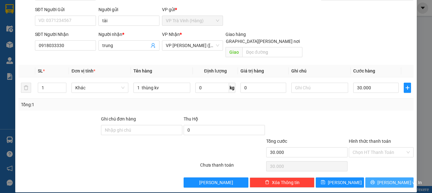
click at [388, 179] on span "Lưu và In" at bounding box center [400, 182] width 45 height 7
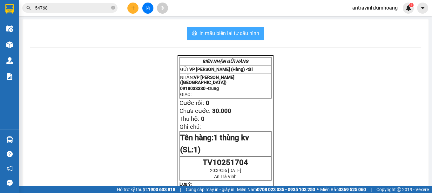
click at [214, 33] on span "In mẫu biên lai tự cấu hình" at bounding box center [230, 33] width 60 height 8
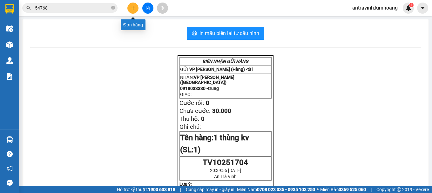
click at [133, 7] on icon "plus" at bounding box center [133, 8] width 4 height 4
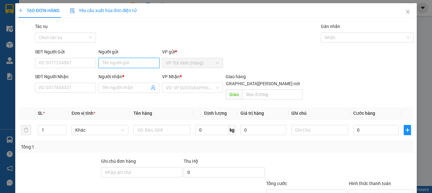
click at [125, 66] on input "Người gửi" at bounding box center [129, 63] width 61 height 10
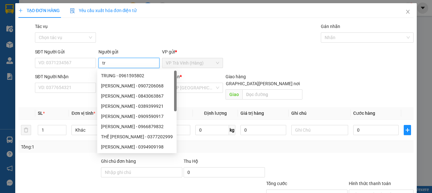
type input "t"
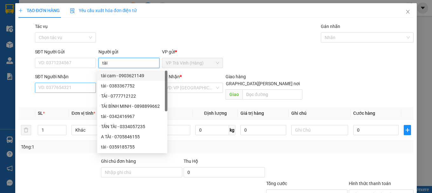
type input "tài"
click at [71, 85] on input "SĐT Người Nhận" at bounding box center [65, 88] width 61 height 10
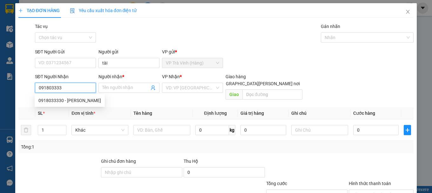
type input "0918033330"
click at [72, 100] on div "0918033330 - trung" at bounding box center [69, 100] width 63 height 7
type input "trung"
type input "30.000"
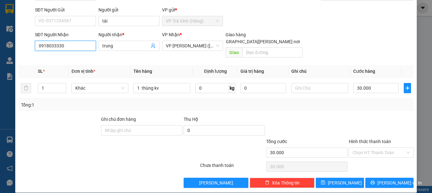
scroll to position [42, 0]
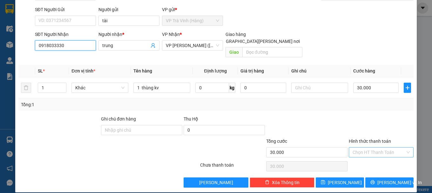
type input "0918033330"
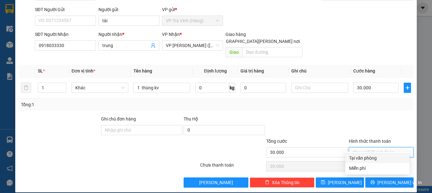
click at [357, 148] on input "Hình thức thanh toán" at bounding box center [379, 153] width 53 height 10
click at [357, 156] on div "Tại văn phòng" at bounding box center [377, 158] width 57 height 7
type input "0"
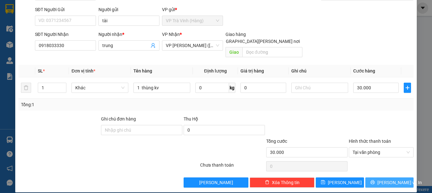
click at [375, 180] on icon "printer" at bounding box center [373, 182] width 4 height 4
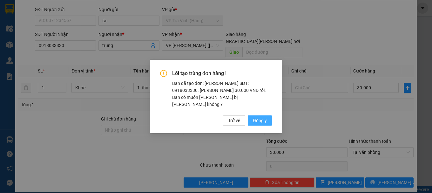
click at [265, 117] on span "Đồng ý" at bounding box center [260, 120] width 14 height 7
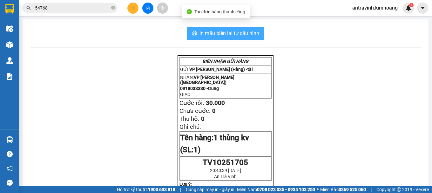
click at [232, 31] on span "In mẫu biên lai tự cấu hình" at bounding box center [230, 33] width 60 height 8
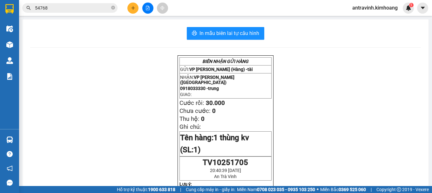
click at [71, 8] on input "54768" at bounding box center [72, 7] width 75 height 7
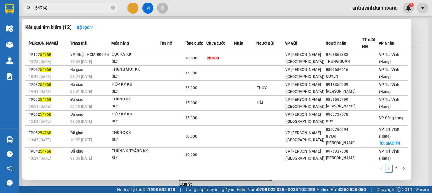
click at [71, 8] on input "54768" at bounding box center [72, 7] width 75 height 7
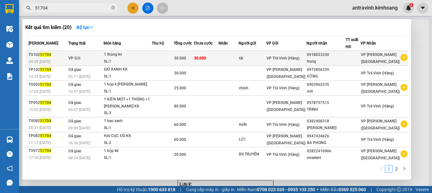
type input "51704"
click at [173, 57] on td at bounding box center [163, 58] width 22 height 15
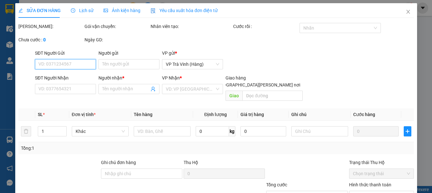
type input "tài"
type input "0918033330"
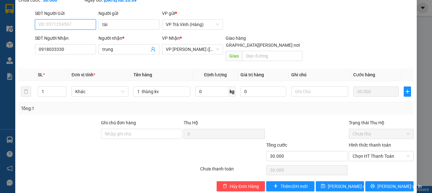
scroll to position [44, 0]
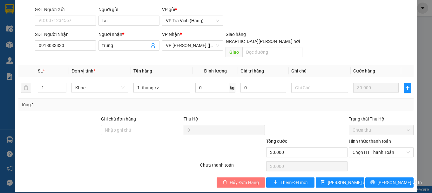
click at [244, 179] on span "Hủy Đơn Hàng" at bounding box center [244, 182] width 29 height 7
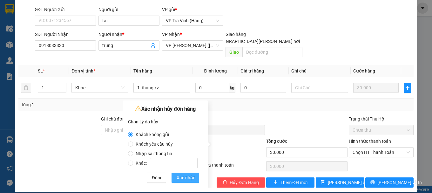
click at [186, 176] on span "Xác nhận" at bounding box center [186, 177] width 19 height 7
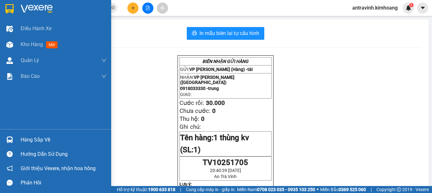
click at [15, 140] on div at bounding box center [9, 139] width 11 height 11
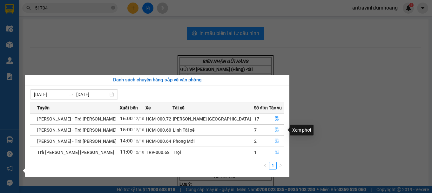
click at [275, 130] on icon "file-done" at bounding box center [277, 129] width 4 height 4
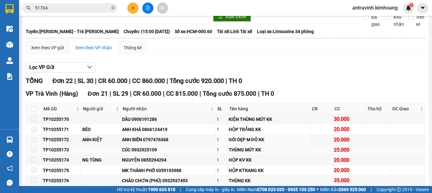
scroll to position [64, 0]
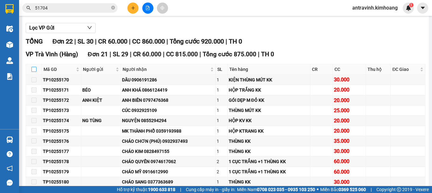
click at [33, 72] on input "checkbox" at bounding box center [33, 69] width 5 height 5
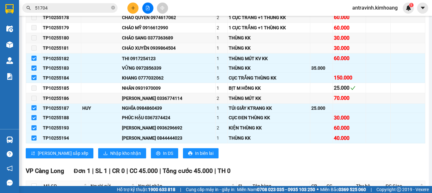
scroll to position [254, 0]
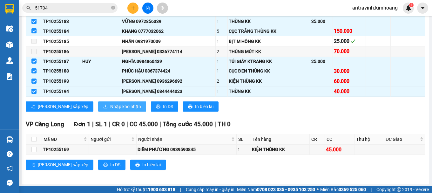
click at [110, 110] on span "Nhập kho nhận" at bounding box center [125, 106] width 31 height 7
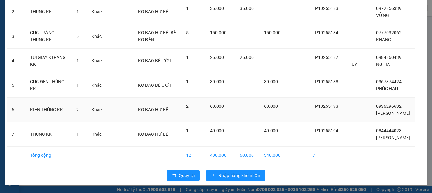
scroll to position [92, 0]
click at [235, 178] on span "Nhập hàng kho nhận" at bounding box center [239, 175] width 42 height 7
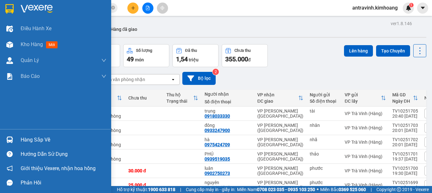
click at [21, 140] on div "Hàng sắp về" at bounding box center [64, 140] width 86 height 10
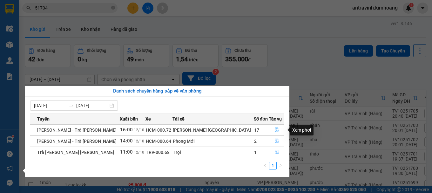
click at [275, 130] on icon "file-done" at bounding box center [277, 129] width 4 height 4
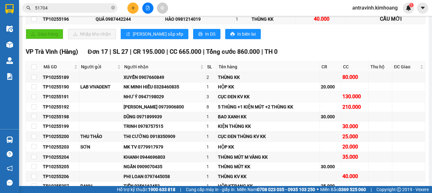
scroll to position [127, 0]
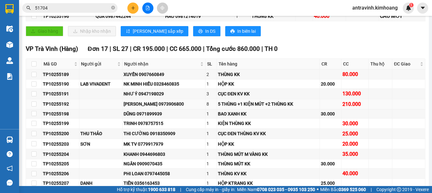
click at [37, 107] on td at bounding box center [34, 104] width 16 height 10
click at [33, 107] on input "checkbox" at bounding box center [33, 103] width 5 height 5
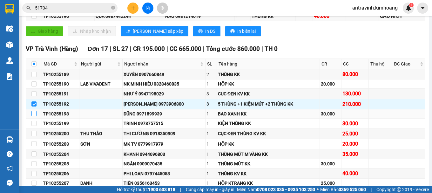
click at [34, 116] on input "checkbox" at bounding box center [33, 113] width 5 height 5
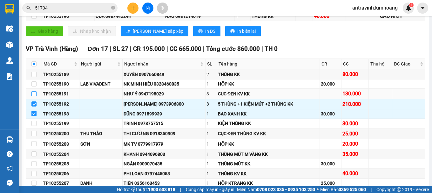
click at [34, 96] on input "checkbox" at bounding box center [33, 93] width 5 height 5
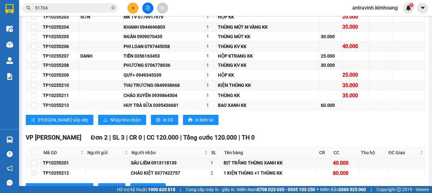
scroll to position [223, 0]
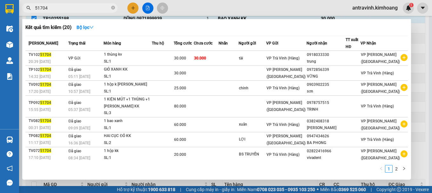
click at [78, 9] on input "51704" at bounding box center [72, 7] width 75 height 7
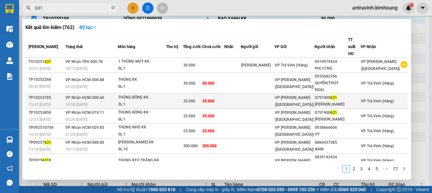
click at [183, 94] on td at bounding box center [174, 101] width 17 height 15
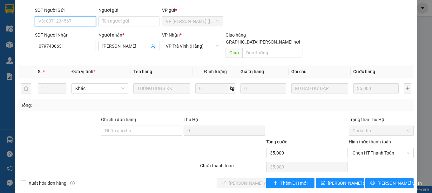
scroll to position [44, 0]
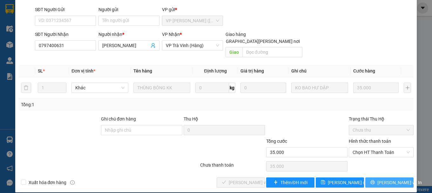
click at [379, 177] on button "Lưu và In" at bounding box center [390, 182] width 48 height 10
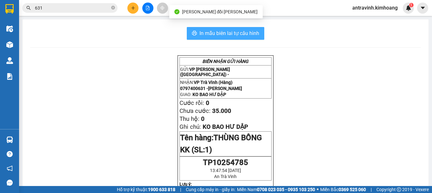
click at [254, 31] on span "In mẫu biên lai tự cấu hình" at bounding box center [230, 33] width 60 height 8
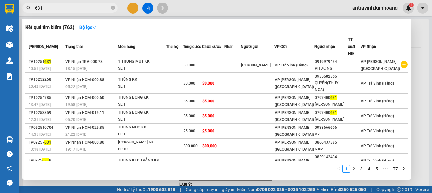
click at [82, 10] on input "631" at bounding box center [72, 7] width 75 height 7
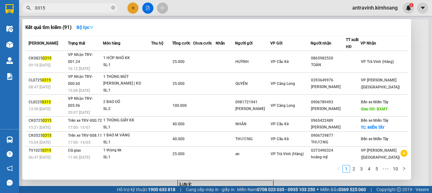
click at [77, 7] on input "0315" at bounding box center [72, 7] width 75 height 7
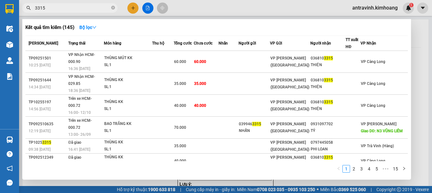
click at [61, 9] on input "3315" at bounding box center [72, 7] width 75 height 7
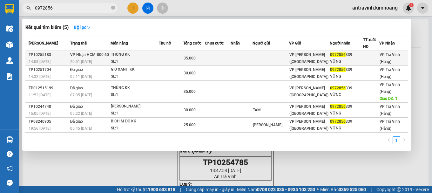
click at [151, 56] on div "THÙNG KK" at bounding box center [135, 54] width 48 height 7
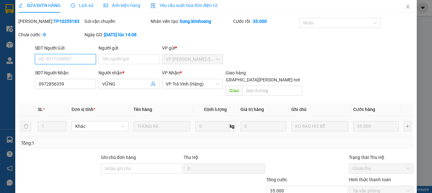
scroll to position [44, 0]
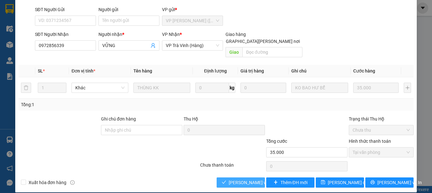
click at [249, 179] on span "Lưu và Giao hàng" at bounding box center [272, 182] width 86 height 7
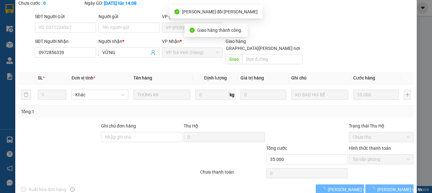
scroll to position [51, 0]
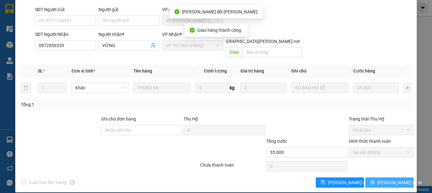
click at [388, 179] on span "Lưu và In" at bounding box center [400, 182] width 45 height 7
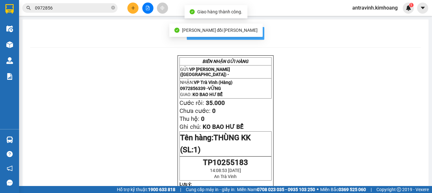
click at [252, 35] on span "In mẫu biên lai tự cấu hình" at bounding box center [230, 33] width 60 height 8
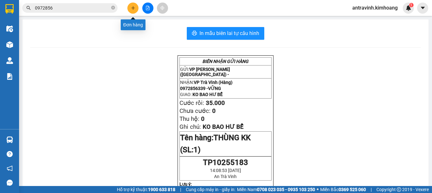
click at [130, 10] on button at bounding box center [132, 8] width 11 height 11
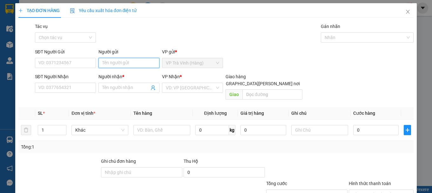
click at [132, 61] on input "Người gửi" at bounding box center [129, 63] width 61 height 10
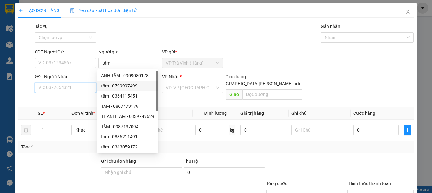
click at [68, 89] on input "SĐT Người Nhận" at bounding box center [65, 88] width 61 height 10
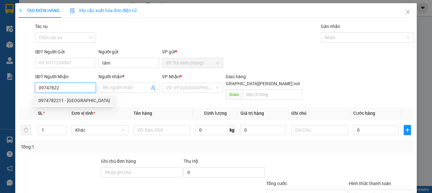
click at [71, 100] on div "0974782211 - đức" at bounding box center [74, 100] width 72 height 7
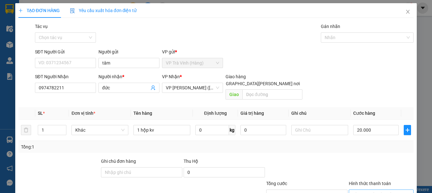
click at [387, 190] on input "Hình thức thanh toán" at bounding box center [379, 195] width 53 height 10
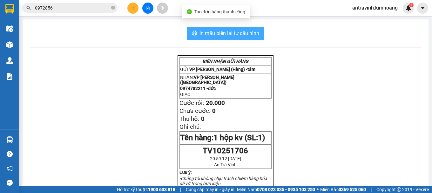
click at [240, 29] on button "In mẫu biên lai tự cấu hình" at bounding box center [226, 33] width 78 height 13
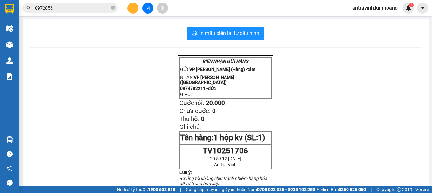
click at [73, 8] on input "0972856" at bounding box center [72, 7] width 75 height 7
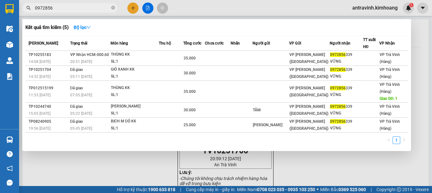
click at [73, 8] on input "0972856" at bounding box center [72, 7] width 75 height 7
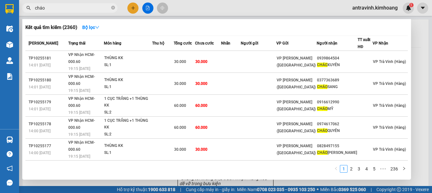
click at [131, 8] on div at bounding box center [216, 96] width 432 height 193
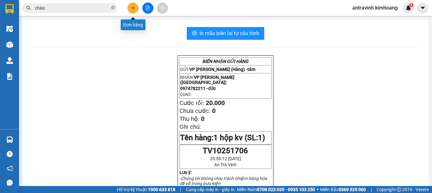
click at [131, 8] on icon "plus" at bounding box center [133, 8] width 4 height 4
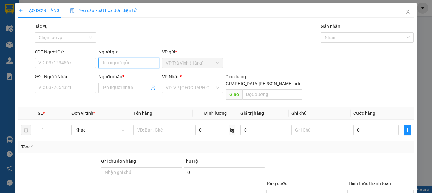
click at [125, 61] on input "Người gửi" at bounding box center [129, 63] width 61 height 10
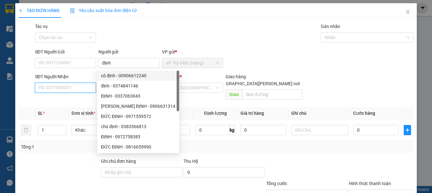
click at [83, 86] on input "SĐT Người Nhận" at bounding box center [65, 88] width 61 height 10
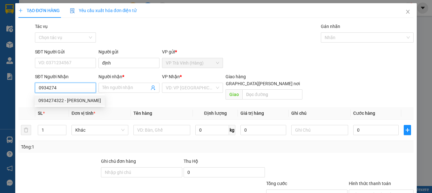
click at [84, 99] on div "0934274322 - trung" at bounding box center [69, 100] width 63 height 7
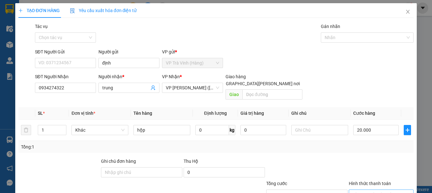
click at [372, 190] on input "Hình thức thanh toán" at bounding box center [379, 195] width 53 height 10
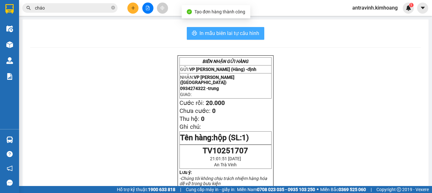
click at [248, 31] on span "In mẫu biên lai tự cấu hình" at bounding box center [230, 33] width 60 height 8
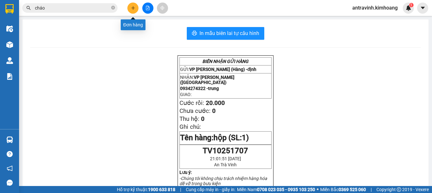
click at [132, 7] on icon "plus" at bounding box center [133, 8] width 4 height 4
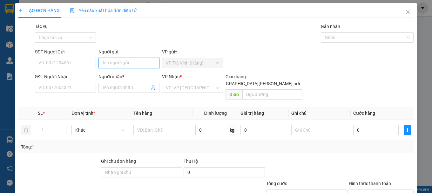
click at [130, 62] on input "Người gửi" at bounding box center [129, 63] width 61 height 10
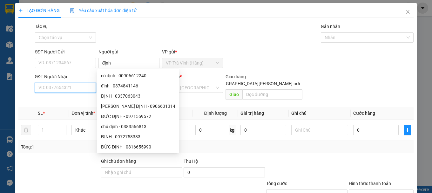
click at [49, 90] on input "SĐT Người Nhận" at bounding box center [65, 88] width 61 height 10
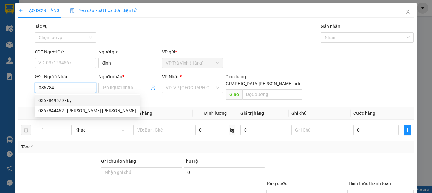
click at [57, 103] on div "0367849579 - kỳ" at bounding box center [87, 100] width 98 height 7
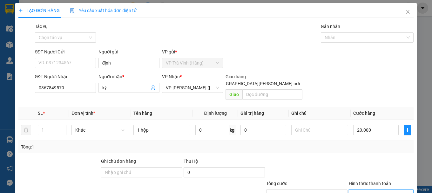
click at [375, 190] on input "Hình thức thanh toán" at bounding box center [379, 195] width 53 height 10
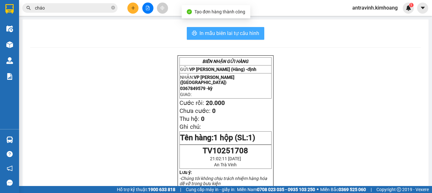
click at [248, 33] on span "In mẫu biên lai tự cấu hình" at bounding box center [230, 33] width 60 height 8
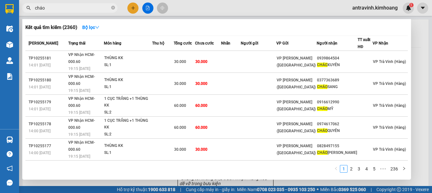
click at [85, 7] on input "cháo" at bounding box center [72, 7] width 75 height 7
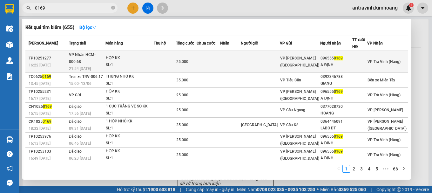
click at [139, 57] on div "HỘP KK" at bounding box center [130, 58] width 48 height 7
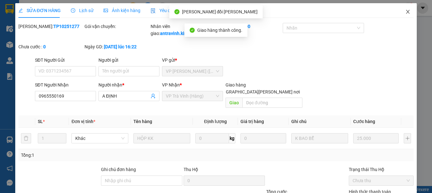
click at [407, 11] on icon "close" at bounding box center [408, 12] width 3 height 4
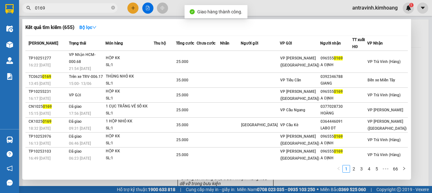
click at [82, 5] on input "0169" at bounding box center [72, 7] width 75 height 7
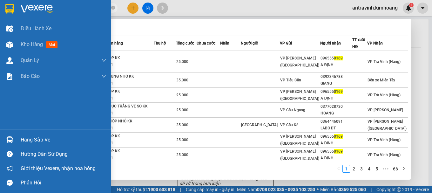
click at [29, 141] on div "Hàng sắp về" at bounding box center [64, 140] width 86 height 10
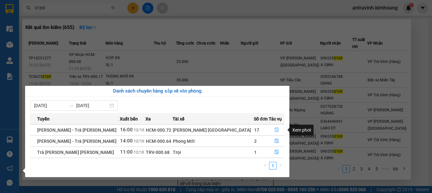
click at [275, 130] on icon "file-done" at bounding box center [277, 130] width 4 height 4
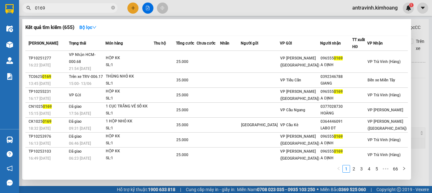
click at [423, 77] on div at bounding box center [216, 96] width 432 height 193
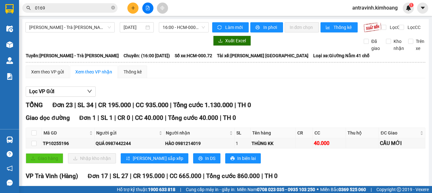
click at [33, 189] on input "checkbox" at bounding box center [33, 191] width 5 height 5
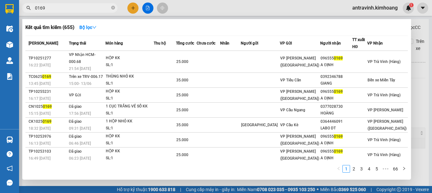
click at [58, 6] on input "0169" at bounding box center [72, 7] width 75 height 7
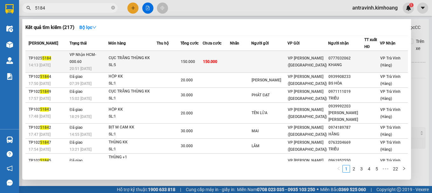
click at [230, 57] on td "150.000" at bounding box center [216, 62] width 27 height 22
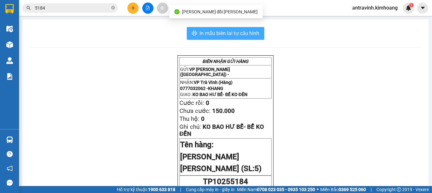
click at [248, 31] on span "In mẫu biên lai tự cấu hình" at bounding box center [230, 33] width 60 height 8
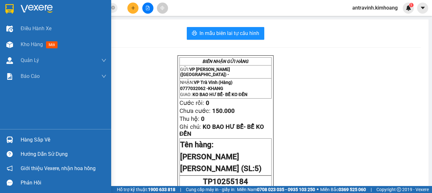
click at [21, 144] on div "Hàng sắp về" at bounding box center [64, 140] width 86 height 10
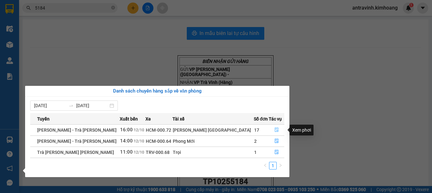
click at [275, 129] on icon "file-done" at bounding box center [277, 129] width 4 height 4
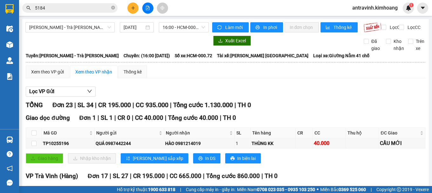
click at [33, 189] on input "checkbox" at bounding box center [33, 191] width 5 height 5
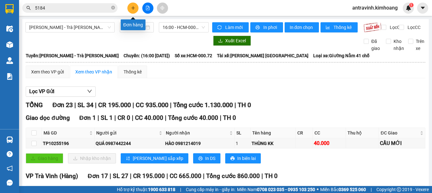
click at [134, 5] on button at bounding box center [132, 8] width 11 height 11
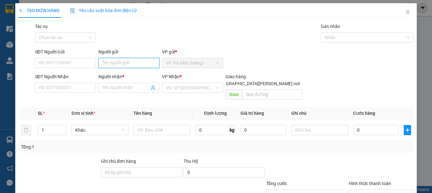
click at [127, 65] on input "Người gửi" at bounding box center [129, 63] width 61 height 10
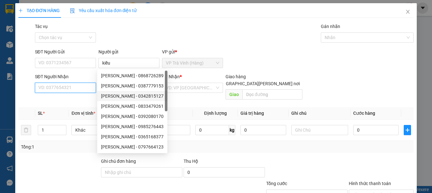
click at [74, 87] on input "SĐT Người Nhận" at bounding box center [65, 88] width 61 height 10
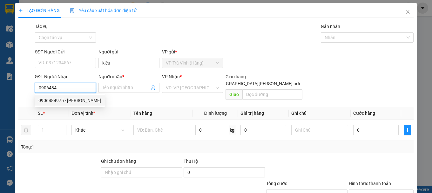
click at [73, 100] on div "0906484975 - phú thịnh" at bounding box center [69, 100] width 63 height 7
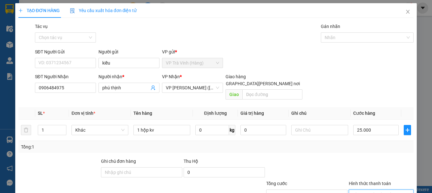
click at [358, 190] on input "Hình thức thanh toán" at bounding box center [379, 195] width 53 height 10
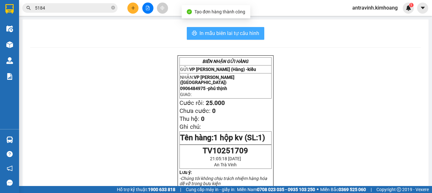
click at [252, 32] on span "In mẫu biên lai tự cấu hình" at bounding box center [230, 33] width 60 height 8
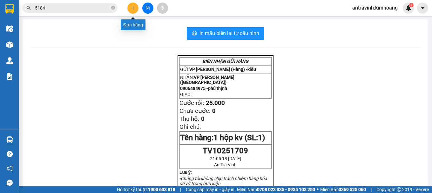
click at [131, 10] on icon "plus" at bounding box center [133, 8] width 4 height 4
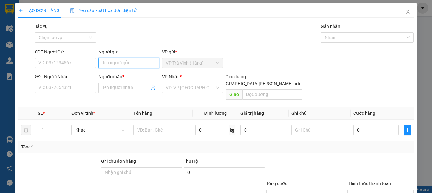
click at [123, 65] on input "Người gửi" at bounding box center [129, 63] width 61 height 10
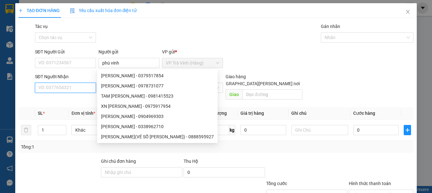
click at [85, 86] on input "SĐT Người Nhận" at bounding box center [65, 88] width 61 height 10
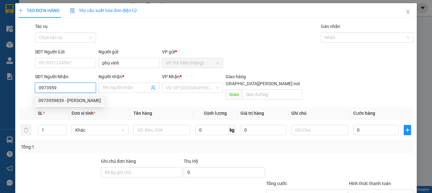
click at [77, 100] on div "0973959839 - VƯƠNG TRỊ" at bounding box center [69, 100] width 63 height 7
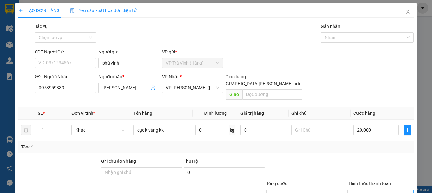
click at [390, 190] on input "Hình thức thanh toán" at bounding box center [379, 195] width 53 height 10
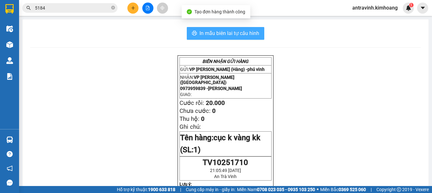
click at [233, 29] on button "In mẫu biên lai tự cấu hình" at bounding box center [226, 33] width 78 height 13
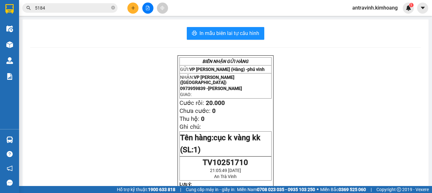
click at [60, 10] on input "5184" at bounding box center [72, 7] width 75 height 7
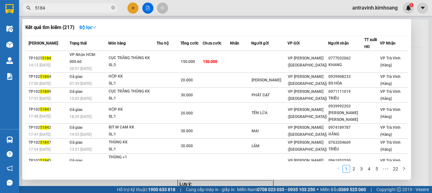
click at [60, 10] on input "5184" at bounding box center [72, 7] width 75 height 7
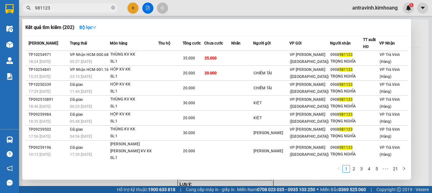
click at [72, 10] on input "981123" at bounding box center [72, 7] width 75 height 7
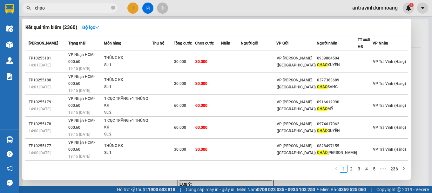
click at [134, 6] on div at bounding box center [216, 96] width 432 height 193
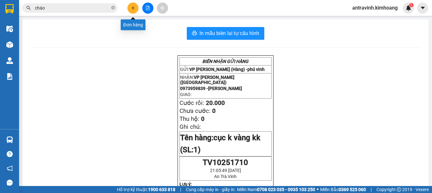
click at [134, 6] on icon "plus" at bounding box center [133, 8] width 4 height 4
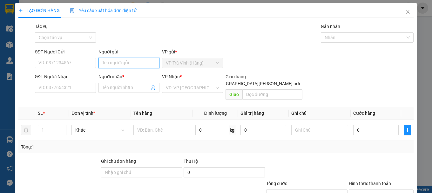
click at [122, 64] on input "Người gửi" at bounding box center [129, 63] width 61 height 10
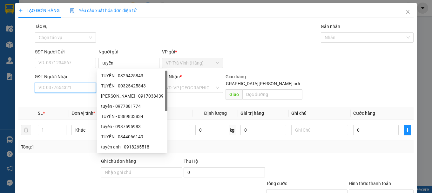
click at [81, 87] on input "SĐT Người Nhận" at bounding box center [65, 88] width 61 height 10
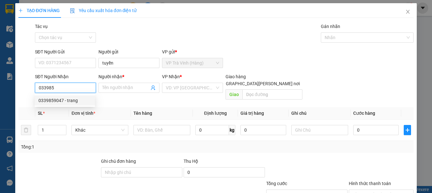
click at [80, 101] on div "0339859047 - trang" at bounding box center [64, 100] width 53 height 7
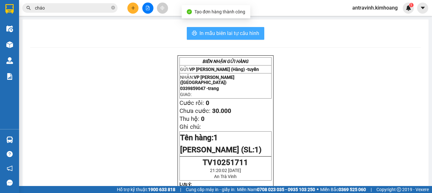
click at [253, 32] on span "In mẫu biên lai tự cấu hình" at bounding box center [230, 33] width 60 height 8
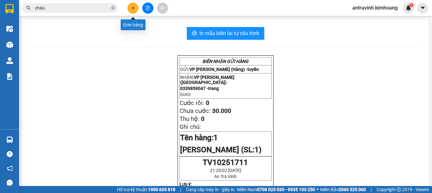
click at [133, 7] on icon "plus" at bounding box center [133, 8] width 4 height 4
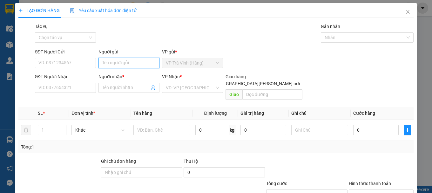
click at [136, 62] on input "Người gửi" at bounding box center [129, 63] width 61 height 10
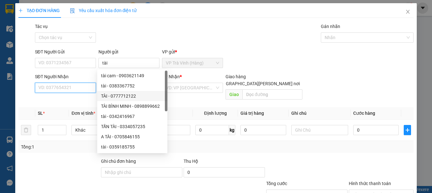
click at [81, 90] on input "SĐT Người Nhận" at bounding box center [65, 88] width 61 height 10
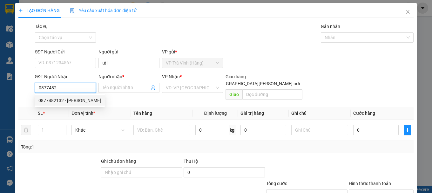
click at [80, 100] on div "0877482132 - hưng" at bounding box center [69, 100] width 63 height 7
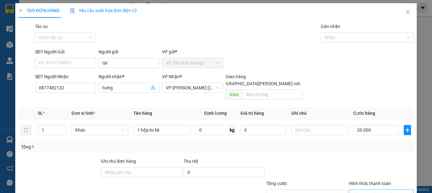
click at [374, 190] on input "Hình thức thanh toán" at bounding box center [379, 195] width 53 height 10
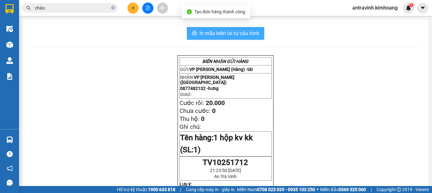
click at [247, 28] on button "In mẫu biên lai tự cấu hình" at bounding box center [226, 33] width 78 height 13
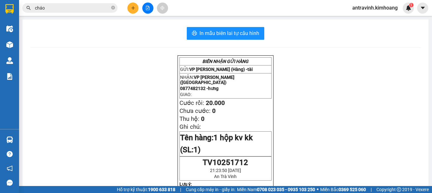
click at [79, 9] on input "cháo" at bounding box center [72, 7] width 75 height 7
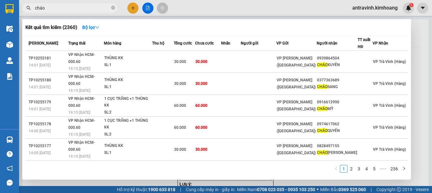
click at [79, 9] on input "cháo" at bounding box center [72, 7] width 75 height 7
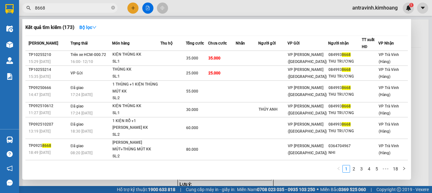
click at [135, 6] on div at bounding box center [216, 96] width 432 height 193
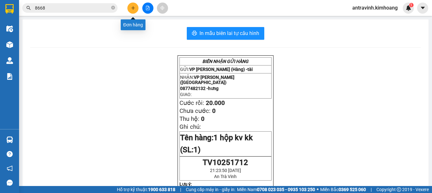
click at [134, 6] on icon "plus" at bounding box center [133, 8] width 4 height 4
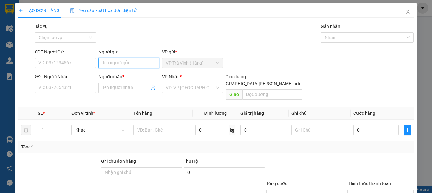
click at [133, 60] on input "Người gửi" at bounding box center [129, 63] width 61 height 10
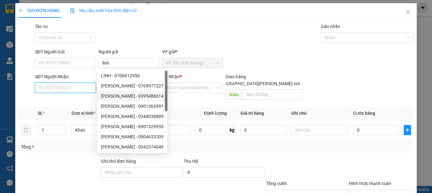
click at [92, 87] on input "SĐT Người Nhận" at bounding box center [65, 88] width 61 height 10
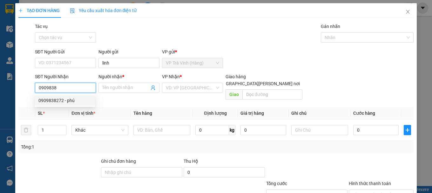
click at [75, 100] on div "0909838272 - phú" at bounding box center [64, 100] width 53 height 7
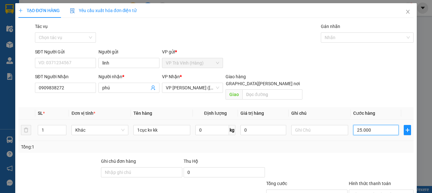
click at [372, 125] on input "25.000" at bounding box center [377, 130] width 46 height 10
click at [375, 190] on input "Hình thức thanh toán" at bounding box center [379, 195] width 53 height 10
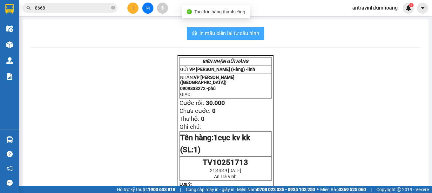
click at [243, 33] on span "In mẫu biên lai tự cấu hình" at bounding box center [230, 33] width 60 height 8
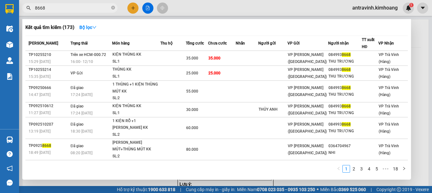
click at [67, 10] on input "8668" at bounding box center [72, 7] width 75 height 7
click at [66, 10] on input "8668" at bounding box center [72, 7] width 75 height 7
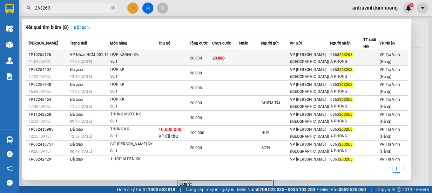
click at [158, 58] on div "SL: 1" at bounding box center [134, 61] width 48 height 7
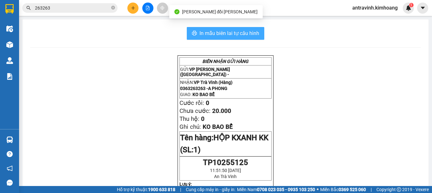
click at [245, 31] on span "In mẫu biên lai tự cấu hình" at bounding box center [230, 33] width 60 height 8
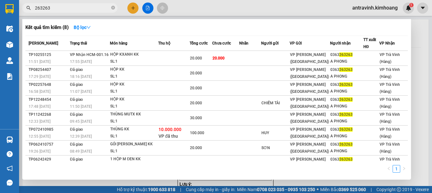
click at [95, 10] on input "263263" at bounding box center [72, 7] width 75 height 7
click at [132, 7] on div at bounding box center [216, 96] width 432 height 193
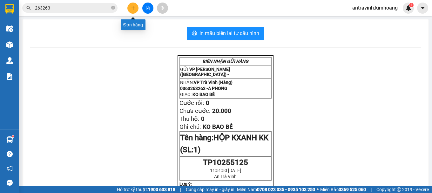
click at [132, 7] on icon "plus" at bounding box center [133, 8] width 4 height 4
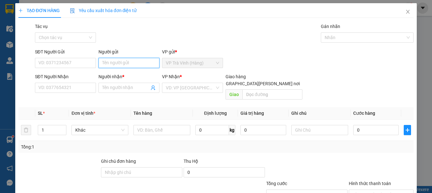
click at [124, 65] on input "Người gửi" at bounding box center [129, 63] width 61 height 10
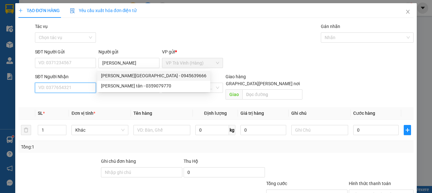
click at [73, 89] on input "SĐT Người Nhận" at bounding box center [65, 88] width 61 height 10
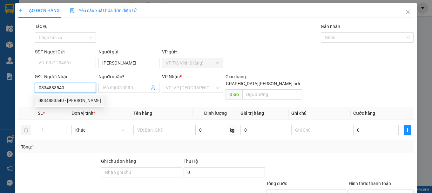
click at [76, 99] on div "0834883540 - linh" at bounding box center [69, 100] width 63 height 7
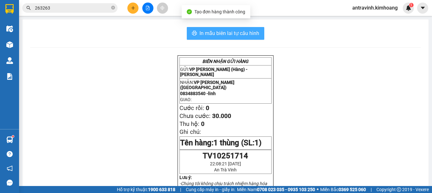
click at [252, 31] on span "In mẫu biên lai tự cấu hình" at bounding box center [230, 33] width 60 height 8
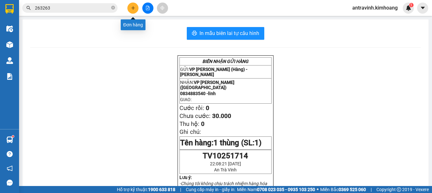
click at [133, 6] on icon "plus" at bounding box center [133, 8] width 4 height 4
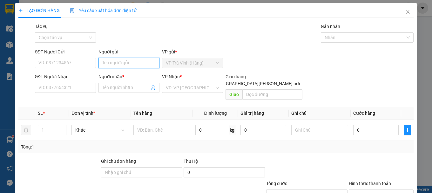
click at [117, 60] on input "Người gửi" at bounding box center [129, 63] width 61 height 10
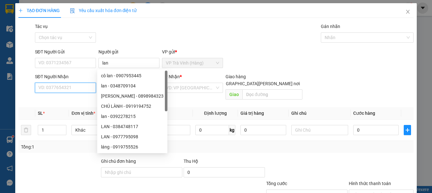
click at [75, 84] on input "SĐT Người Nhận" at bounding box center [65, 88] width 61 height 10
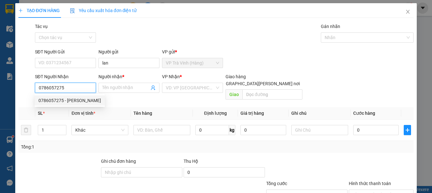
click at [76, 102] on div "0786057275 - hương" at bounding box center [69, 100] width 63 height 7
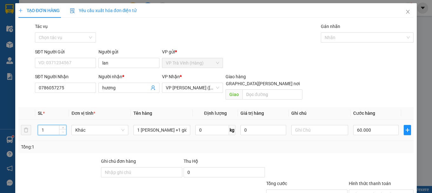
click at [61, 130] on span "down" at bounding box center [63, 132] width 4 height 4
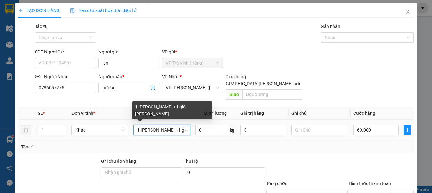
click at [186, 125] on input "1 bao trắng +1 giỏ trắng kk" at bounding box center [162, 130] width 57 height 10
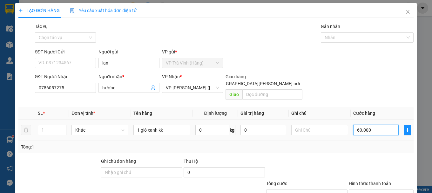
click at [381, 125] on input "60.000" at bounding box center [377, 130] width 46 height 10
click at [386, 190] on input "Hình thức thanh toán" at bounding box center [379, 195] width 53 height 10
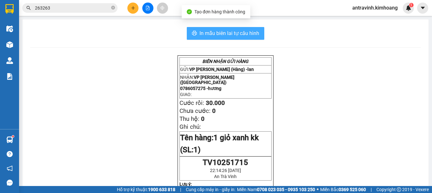
click at [215, 36] on span "In mẫu biên lai tự cấu hình" at bounding box center [230, 33] width 60 height 8
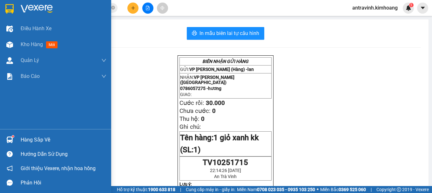
click at [16, 137] on div "Hàng sắp về" at bounding box center [55, 140] width 111 height 14
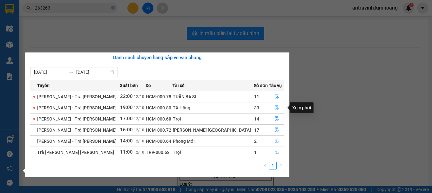
click at [275, 107] on icon "file-done" at bounding box center [277, 107] width 4 height 4
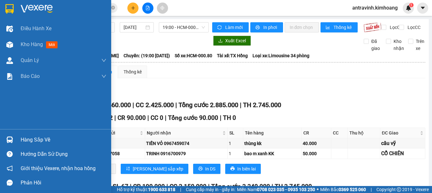
click at [17, 139] on div "Hàng sắp về" at bounding box center [55, 140] width 111 height 14
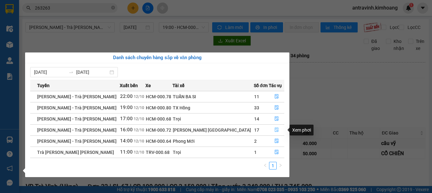
click at [275, 130] on icon "file-done" at bounding box center [277, 129] width 4 height 4
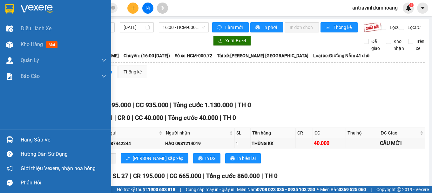
click at [17, 140] on div "Hàng sắp về" at bounding box center [55, 140] width 111 height 14
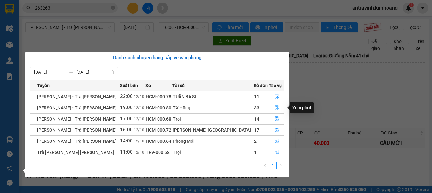
click at [275, 107] on icon "file-done" at bounding box center [277, 107] width 4 height 4
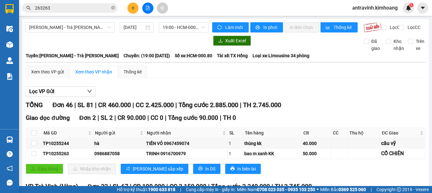
click at [268, 29] on span "In phơi" at bounding box center [271, 27] width 15 height 7
click at [75, 7] on input "263263" at bounding box center [72, 7] width 75 height 7
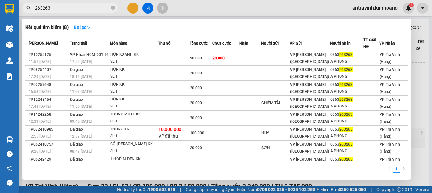
click at [75, 7] on input "263263" at bounding box center [72, 7] width 75 height 7
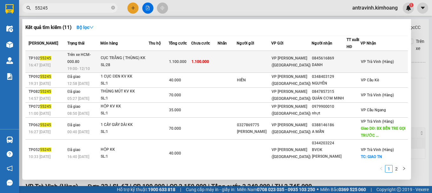
click at [237, 60] on td at bounding box center [227, 62] width 19 height 22
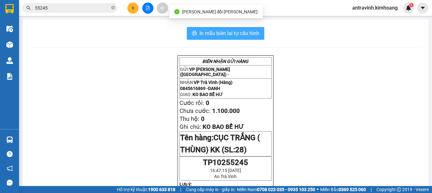
click at [237, 32] on span "In mẫu biên lai tự cấu hình" at bounding box center [230, 33] width 60 height 8
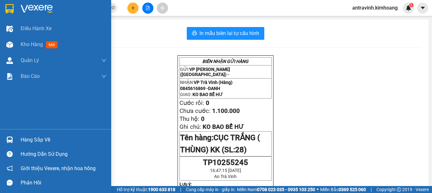
click at [22, 138] on div "Hàng sắp về" at bounding box center [64, 140] width 86 height 10
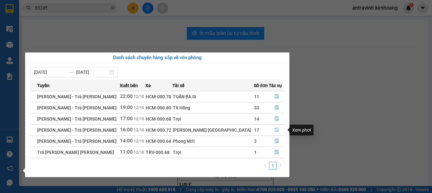
click at [275, 129] on icon "file-done" at bounding box center [277, 130] width 4 height 4
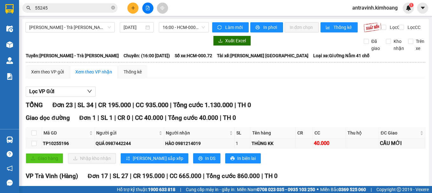
click at [33, 189] on input "checkbox" at bounding box center [33, 191] width 5 height 5
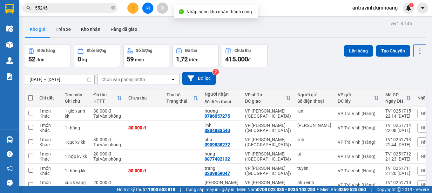
click at [20, 138] on main "ver 1.8.146 Kho gửi Trên xe Kho nhận Hàng đã giao Đơn hàng 52 đơn Khối lượng 0 …" at bounding box center [216, 93] width 432 height 186
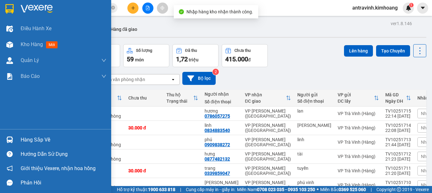
click at [15, 139] on div "Hàng sắp về" at bounding box center [55, 140] width 111 height 14
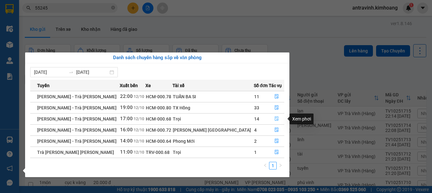
click at [275, 119] on icon "file-done" at bounding box center [277, 118] width 4 height 4
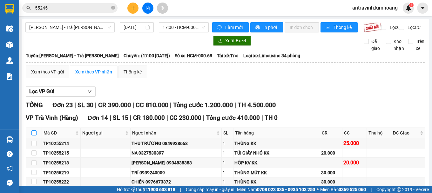
click at [34, 130] on input "checkbox" at bounding box center [33, 132] width 5 height 5
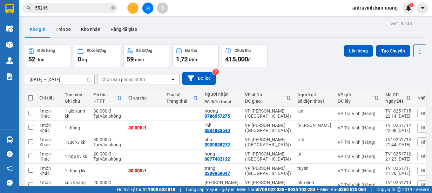
click at [81, 5] on input "55245" at bounding box center [72, 7] width 75 height 7
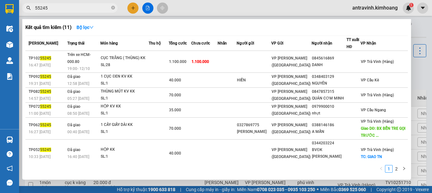
click at [81, 5] on input "55245" at bounding box center [72, 7] width 75 height 7
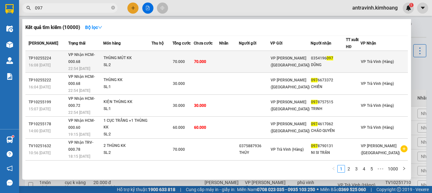
click at [146, 58] on div "THÙNG MÚT KK" at bounding box center [128, 58] width 48 height 7
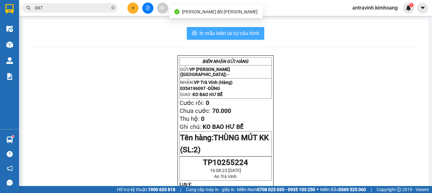
click at [250, 32] on span "In mẫu biên lai tự cấu hình" at bounding box center [230, 33] width 60 height 8
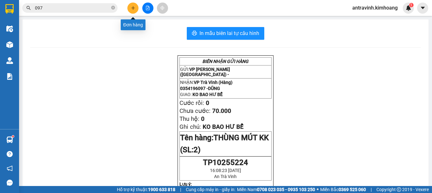
click at [131, 5] on button at bounding box center [132, 8] width 11 height 11
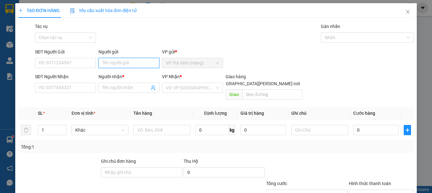
click at [123, 64] on input "Người gửi" at bounding box center [129, 63] width 61 height 10
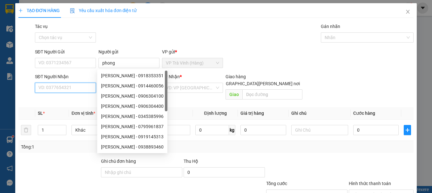
click at [69, 89] on input "SĐT Người Nhận" at bounding box center [65, 88] width 61 height 10
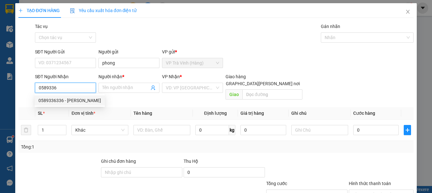
click at [66, 103] on div "0589336336 - duy" at bounding box center [69, 100] width 63 height 7
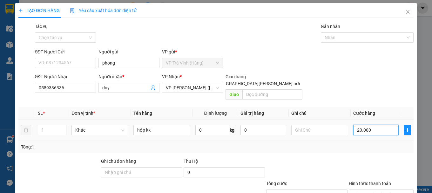
click at [379, 125] on input "20.000" at bounding box center [377, 130] width 46 height 10
click at [368, 190] on input "Hình thức thanh toán" at bounding box center [379, 195] width 53 height 10
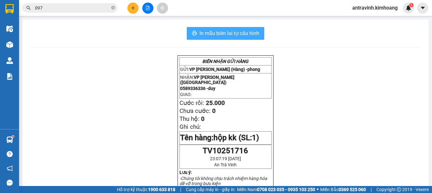
click at [250, 31] on span "In mẫu biên lai tự cấu hình" at bounding box center [230, 33] width 60 height 8
